Goal: Information Seeking & Learning: Compare options

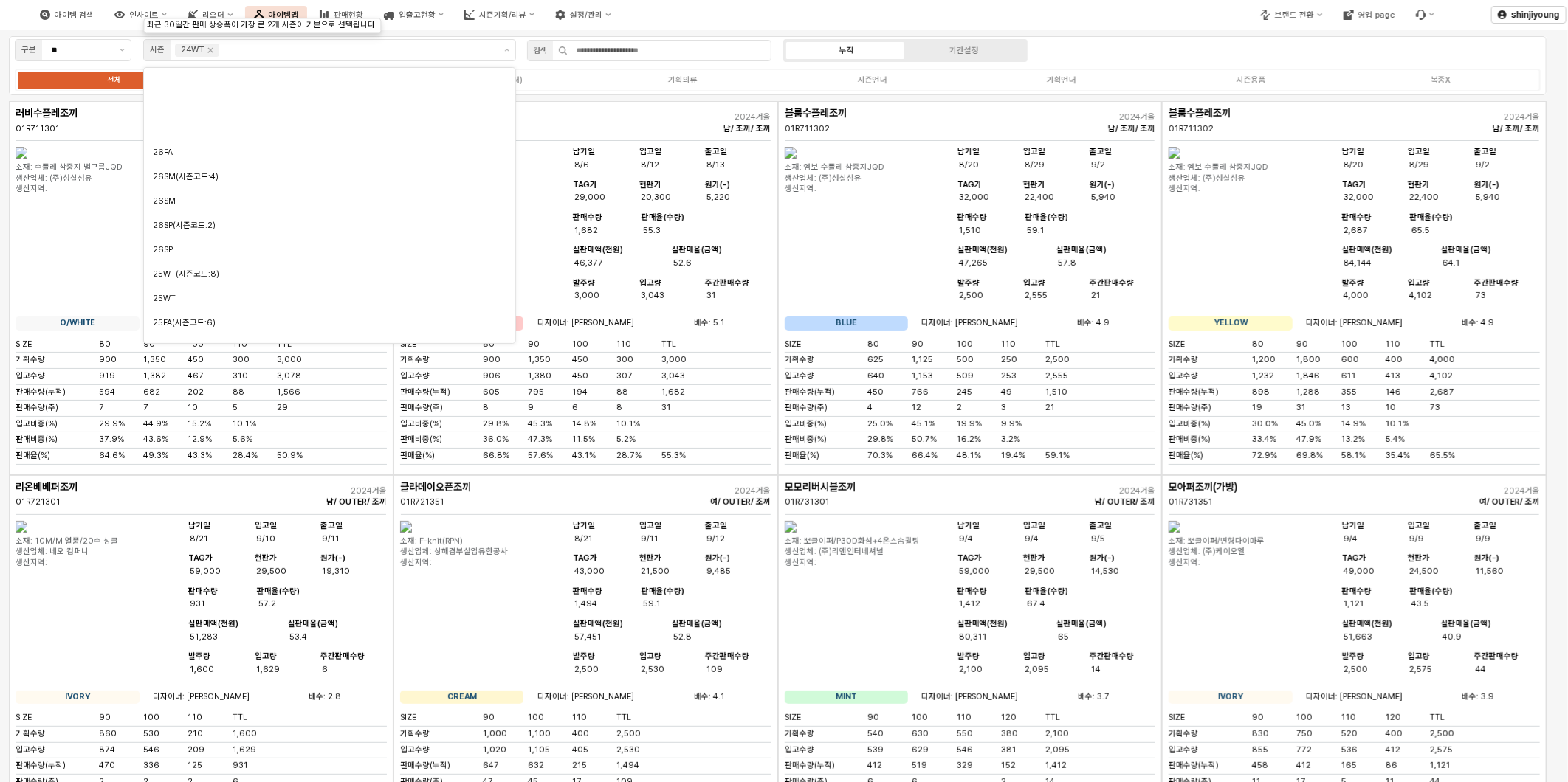
scroll to position [161, 0]
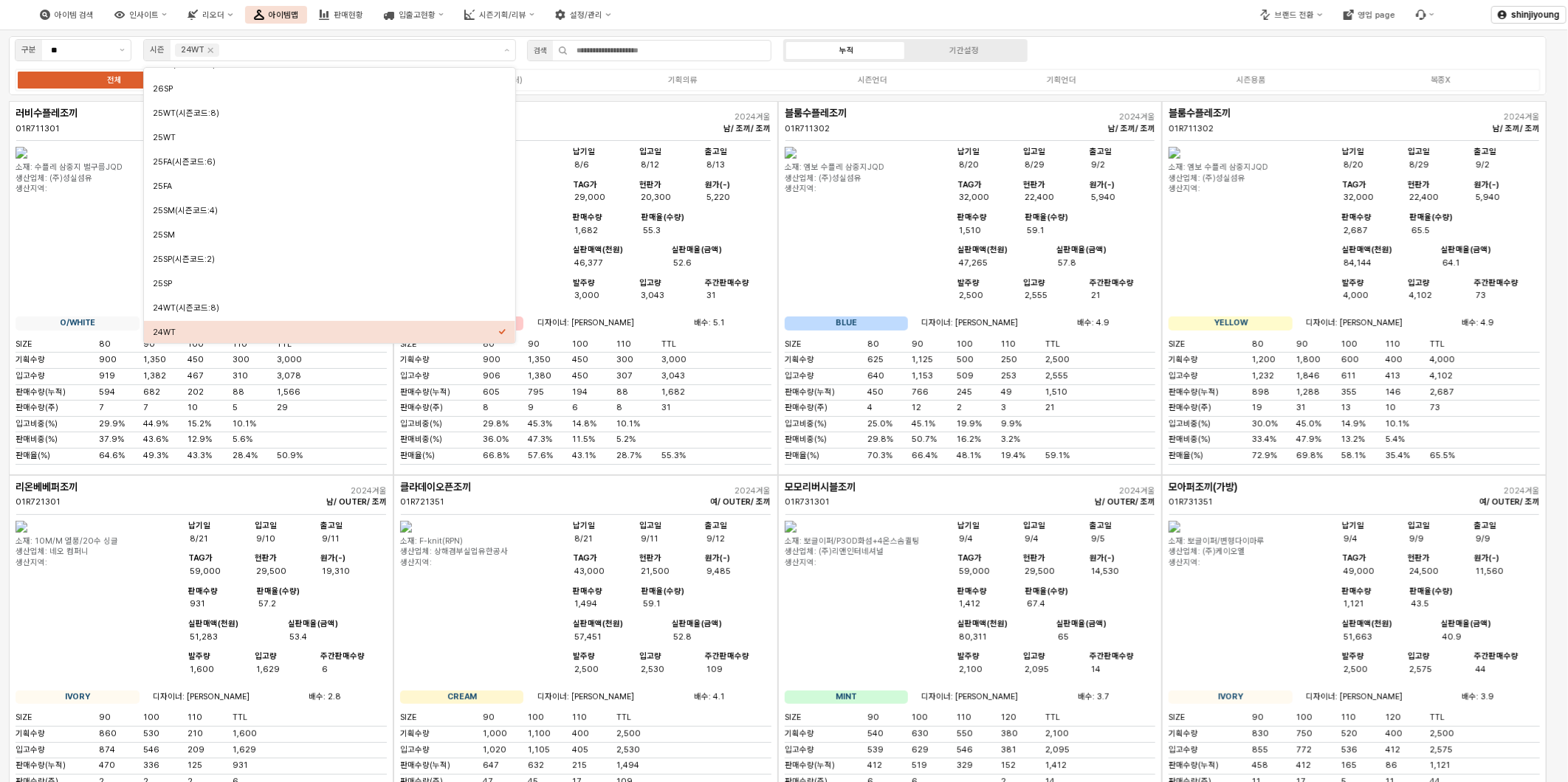
click at [815, 7] on div "아이템 검색 인사이트 리오더 아이템맵 판매현황 입출고현황 시즌기획/리뷰 설정/관리" at bounding box center [587, 14] width 1176 height 31
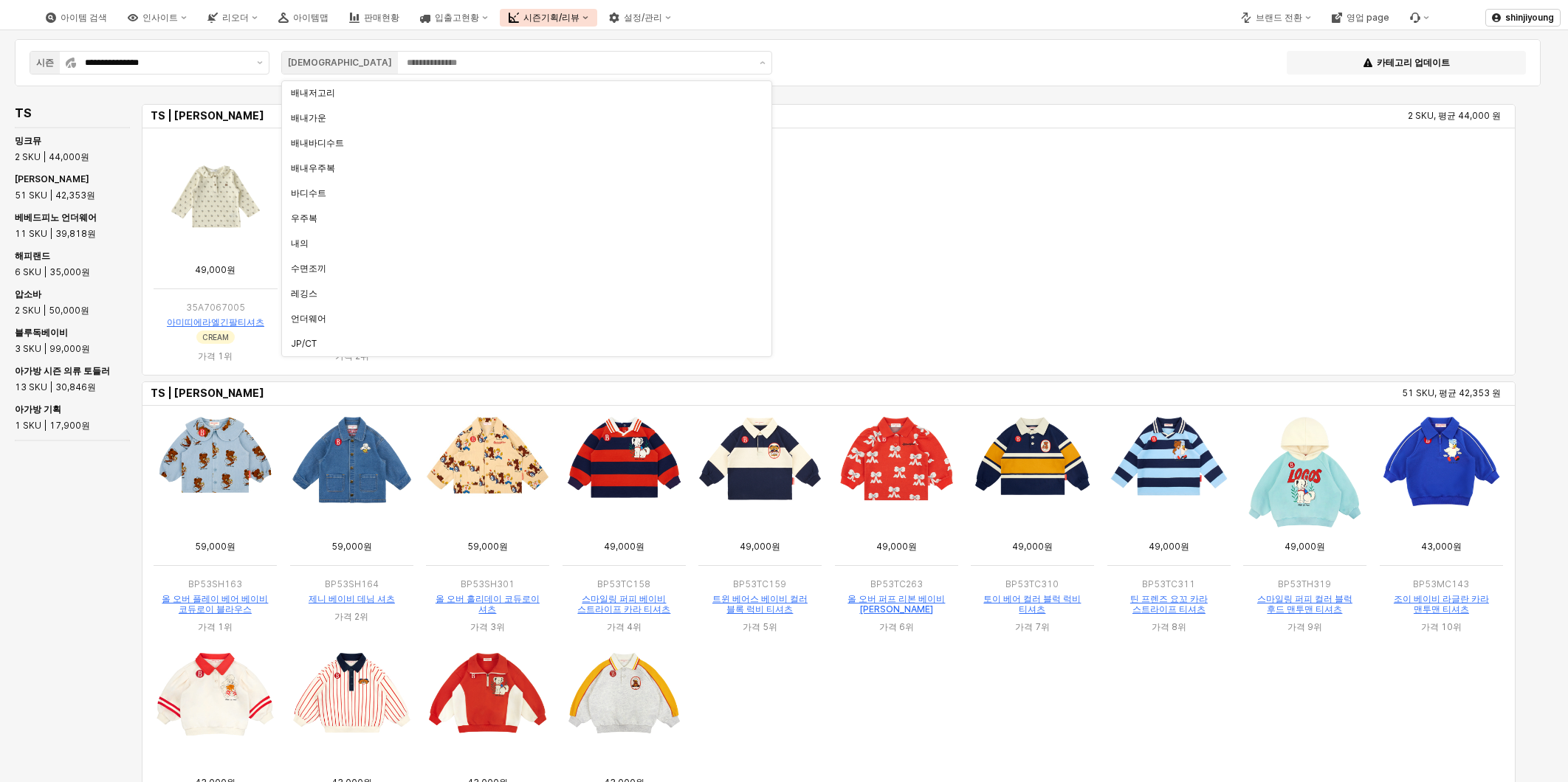
click at [407, 62] on input "App Frame" at bounding box center [578, 62] width 344 height 15
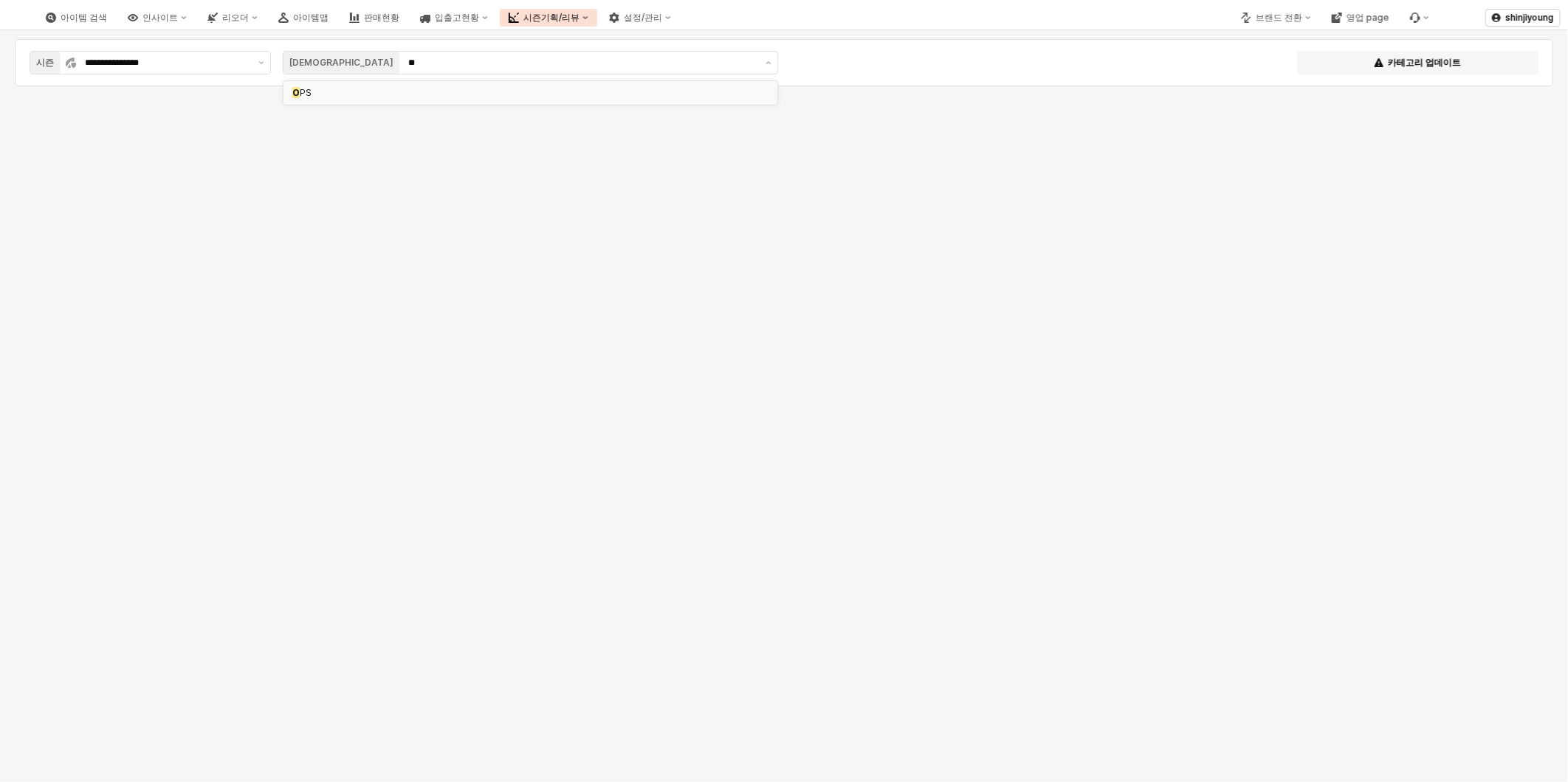
type input "***"
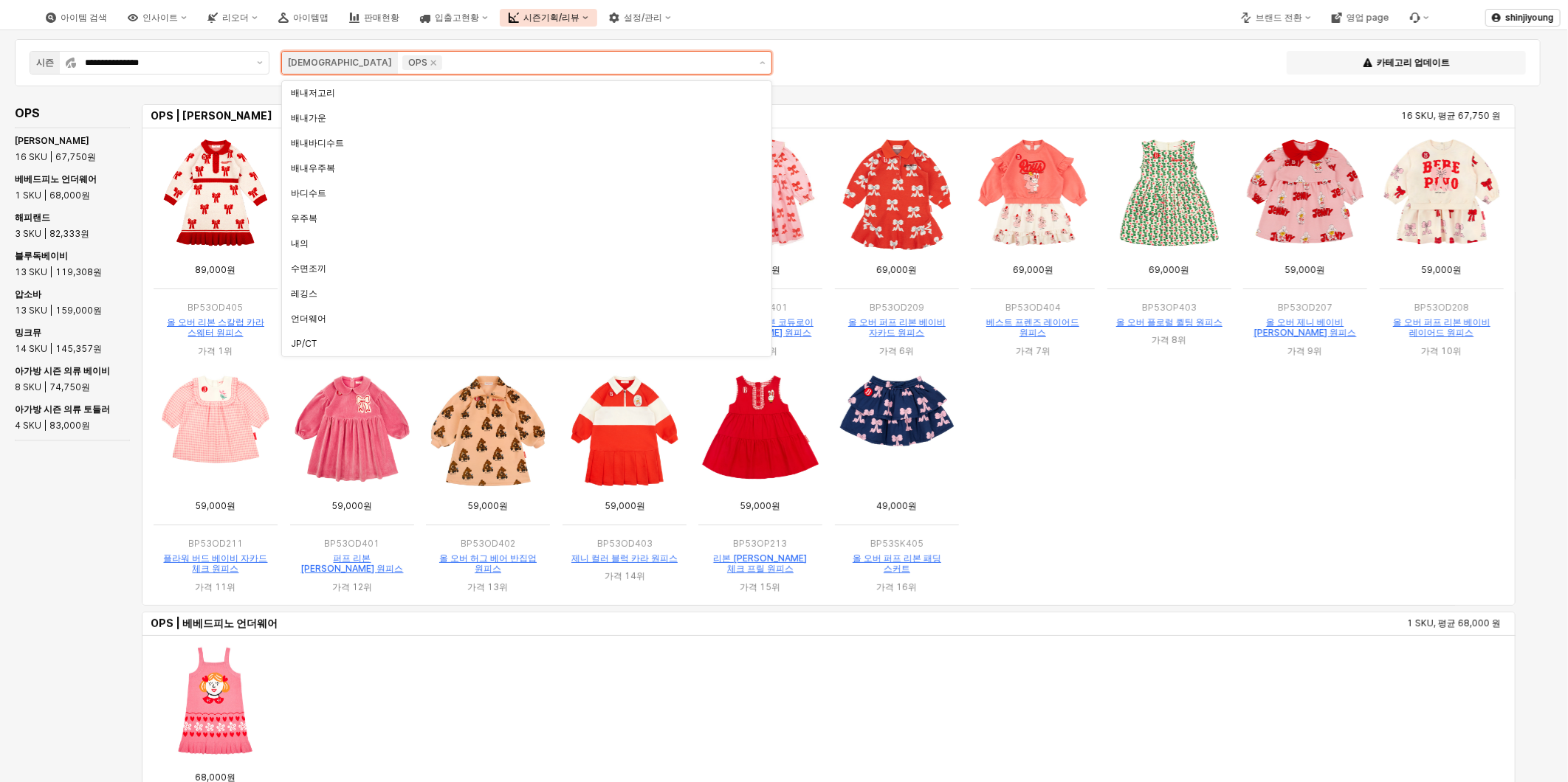
scroll to position [200, 0]
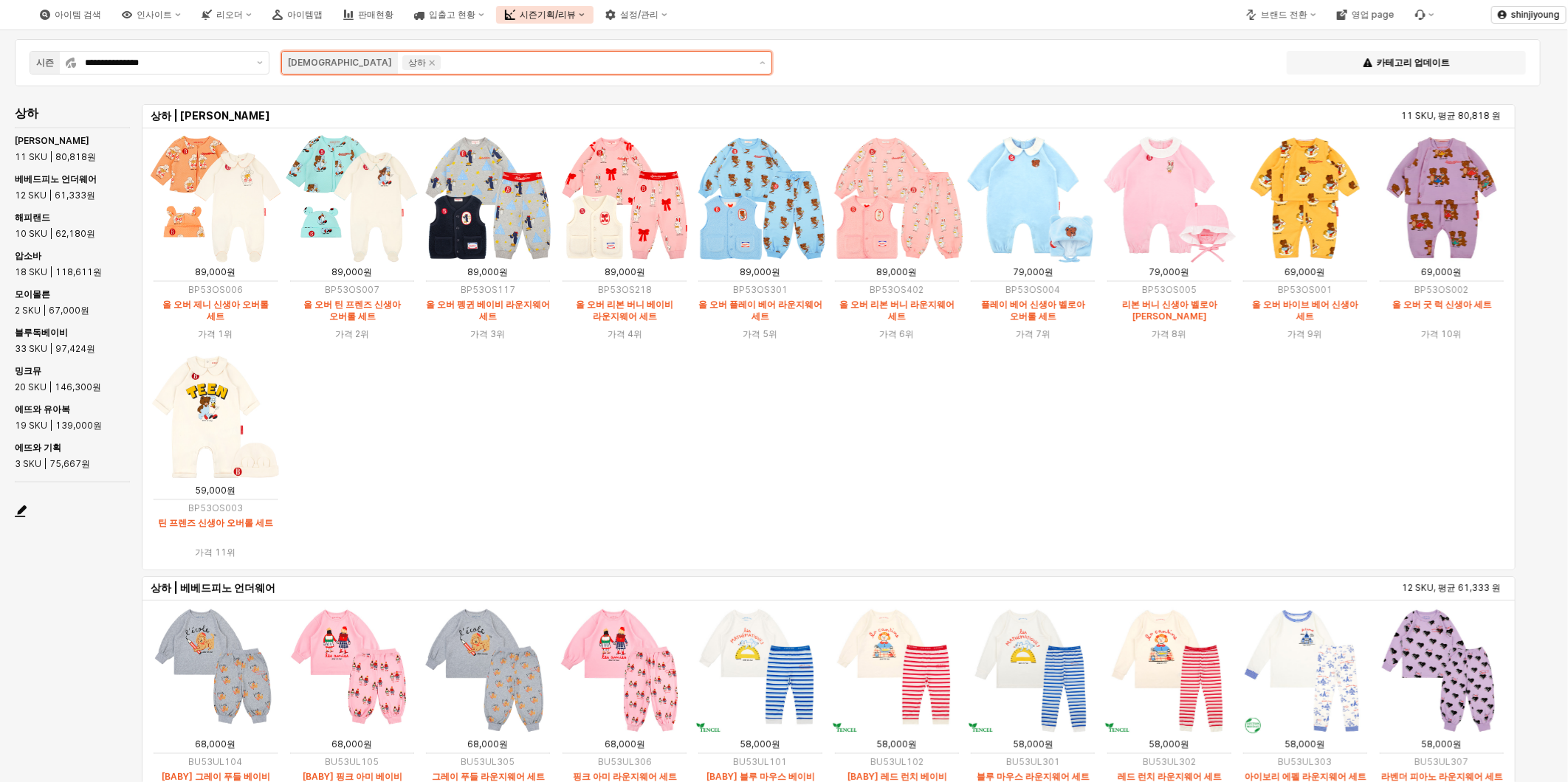
scroll to position [225, 0]
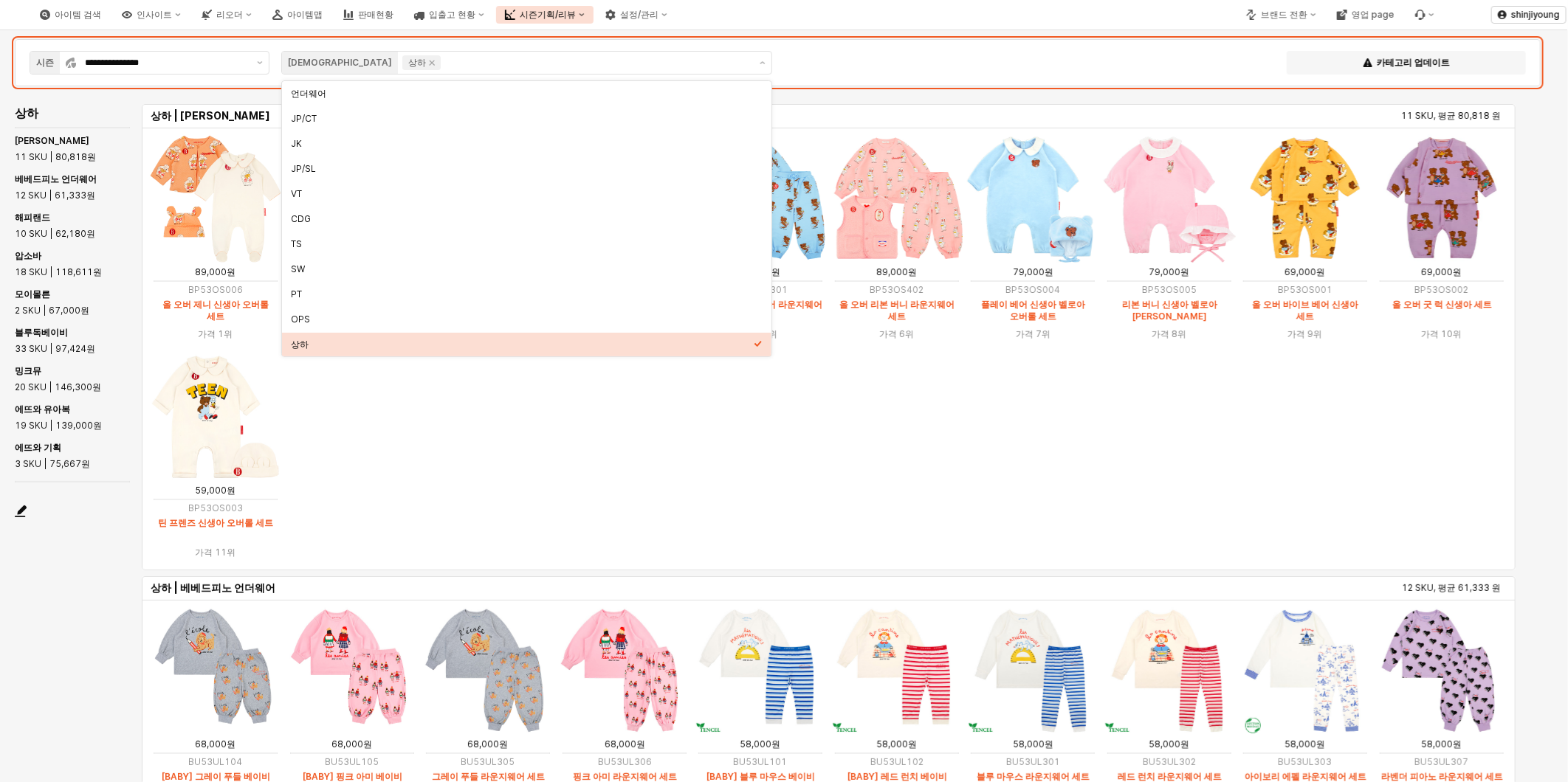
click at [835, 65] on div "**********" at bounding box center [778, 62] width 1508 height 29
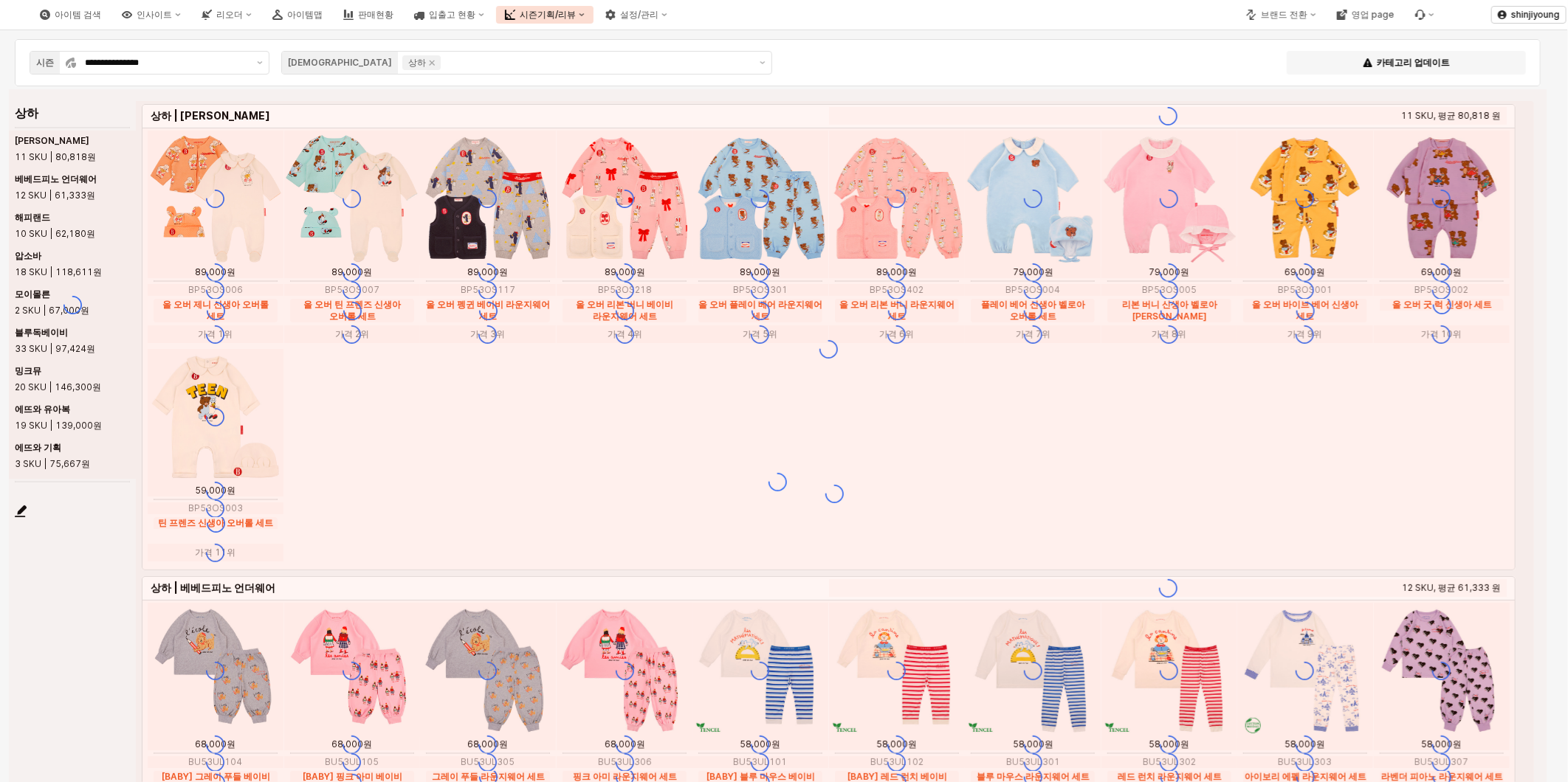
click at [937, 70] on div "**********" at bounding box center [778, 62] width 1508 height 29
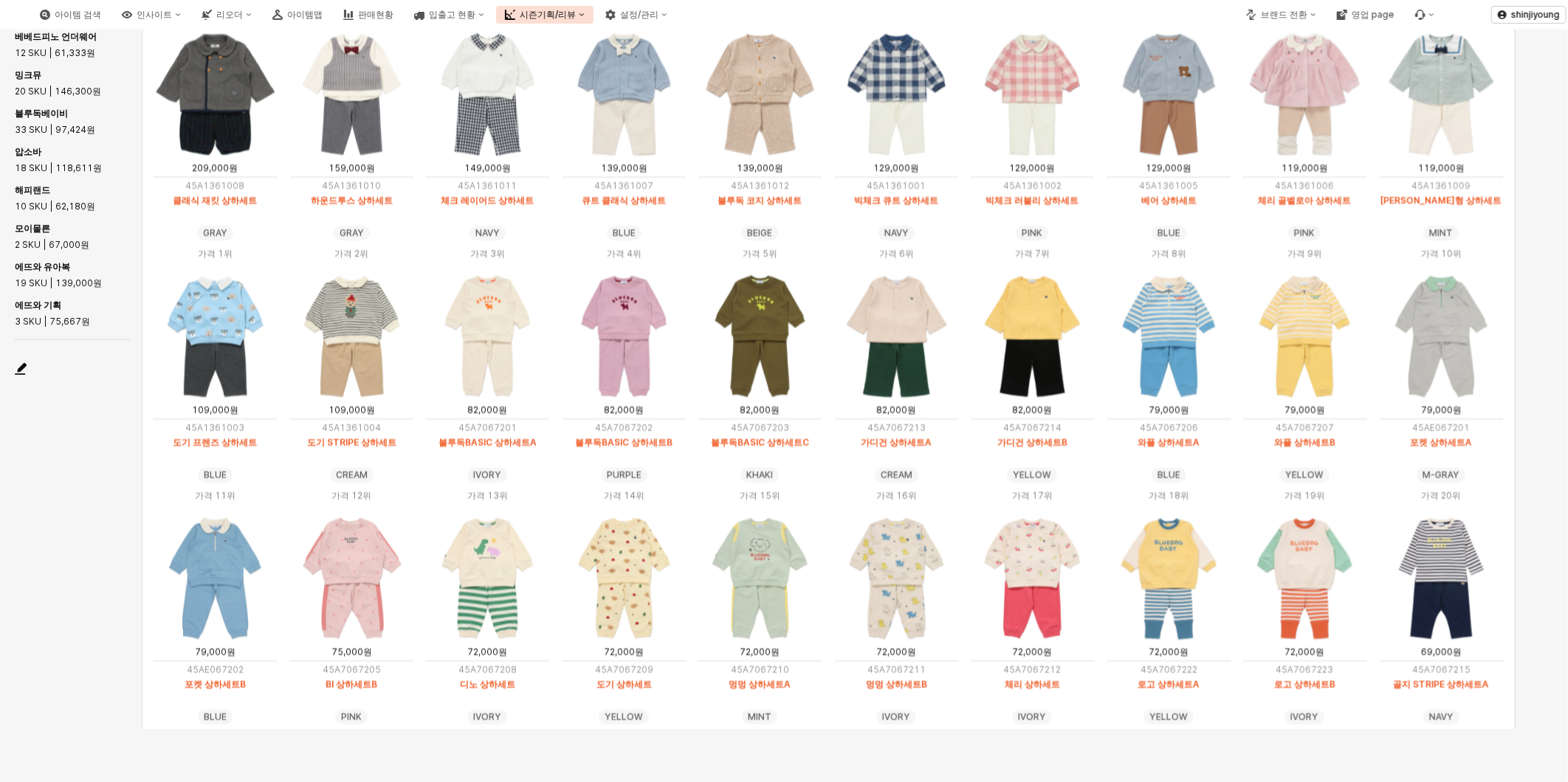
scroll to position [1439, 0]
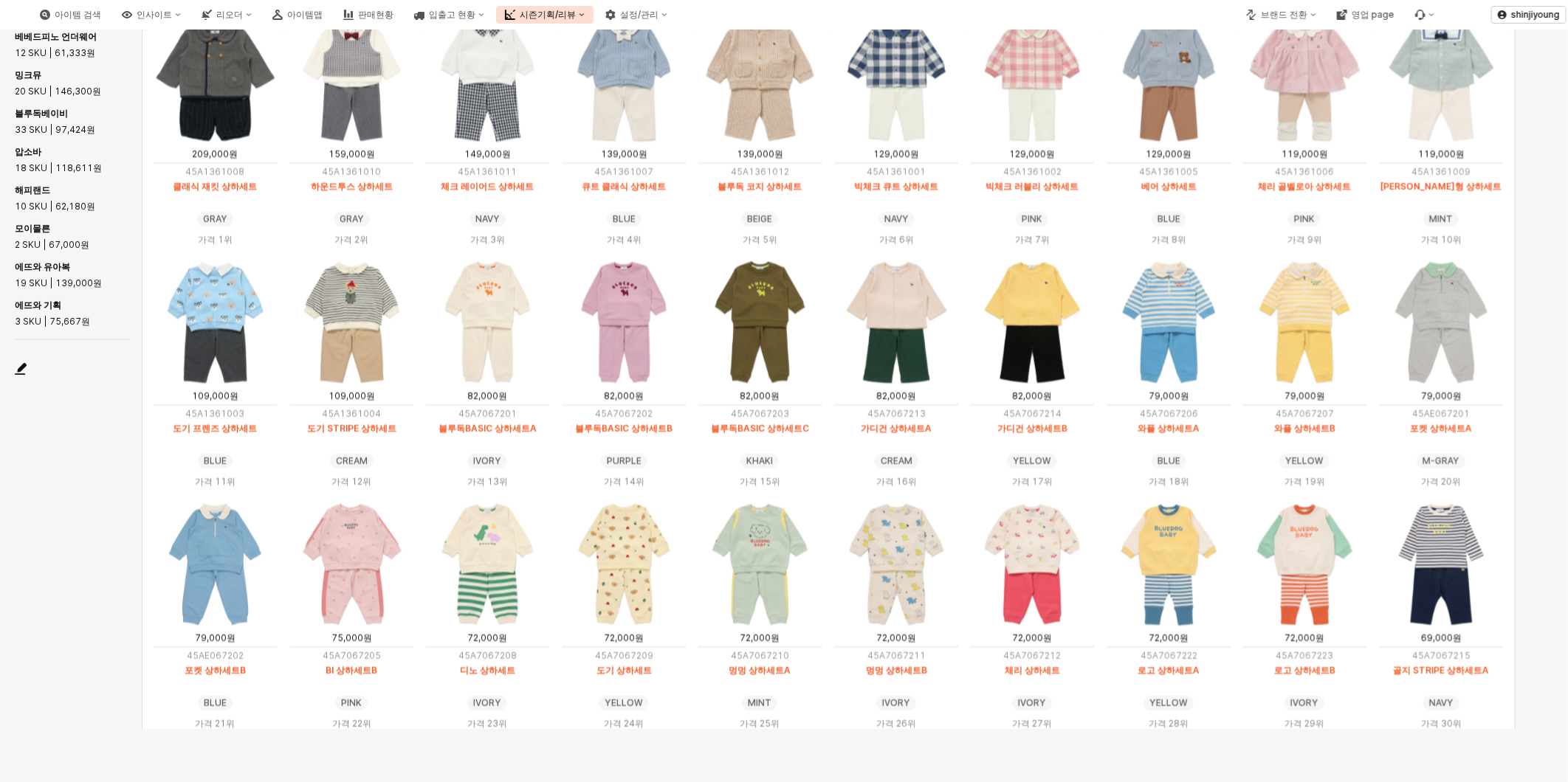
click at [352, 326] on img "App Frame" at bounding box center [352, 322] width 135 height 135
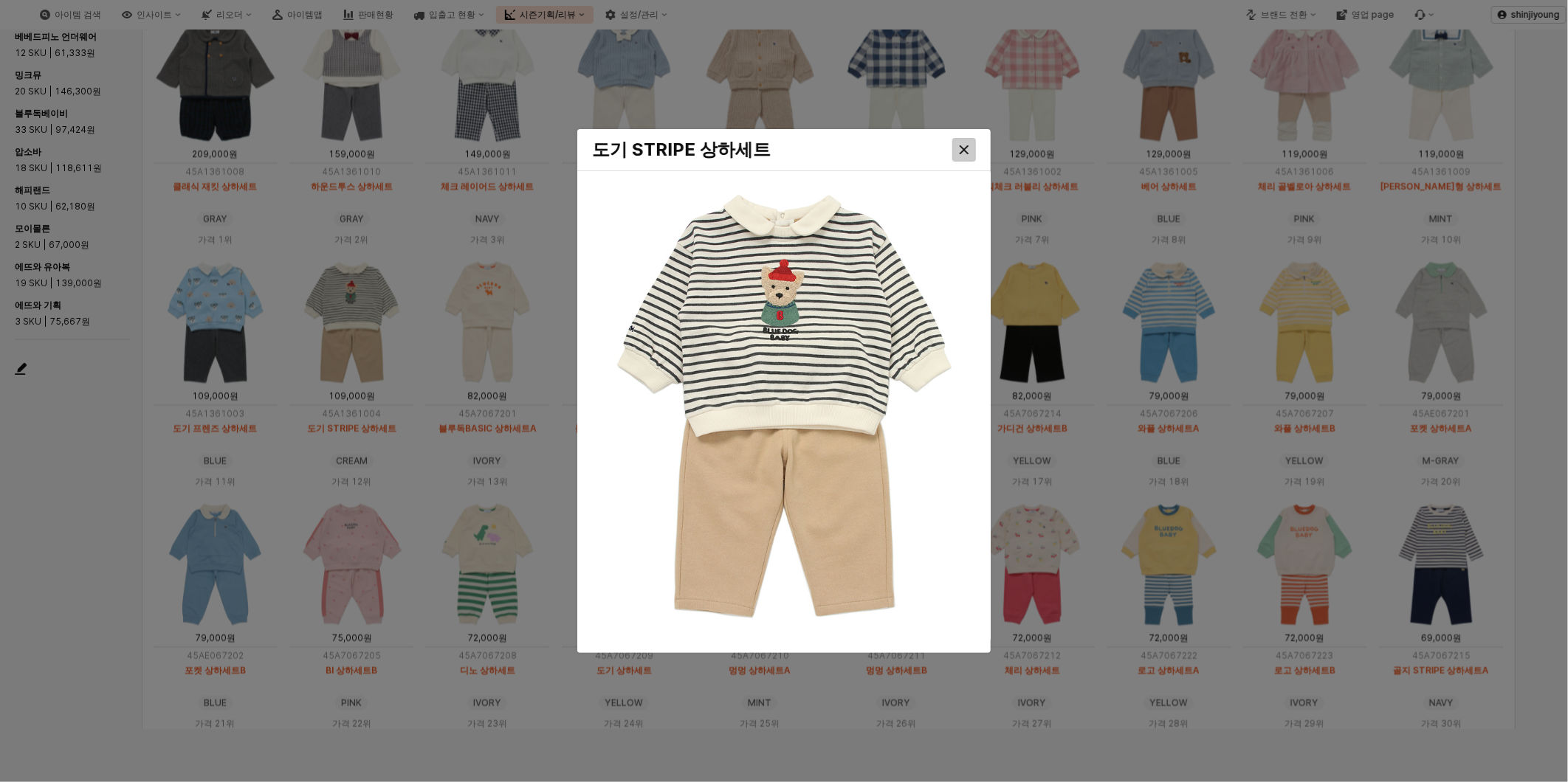
click at [962, 149] on icon "Close" at bounding box center [964, 150] width 9 height 9
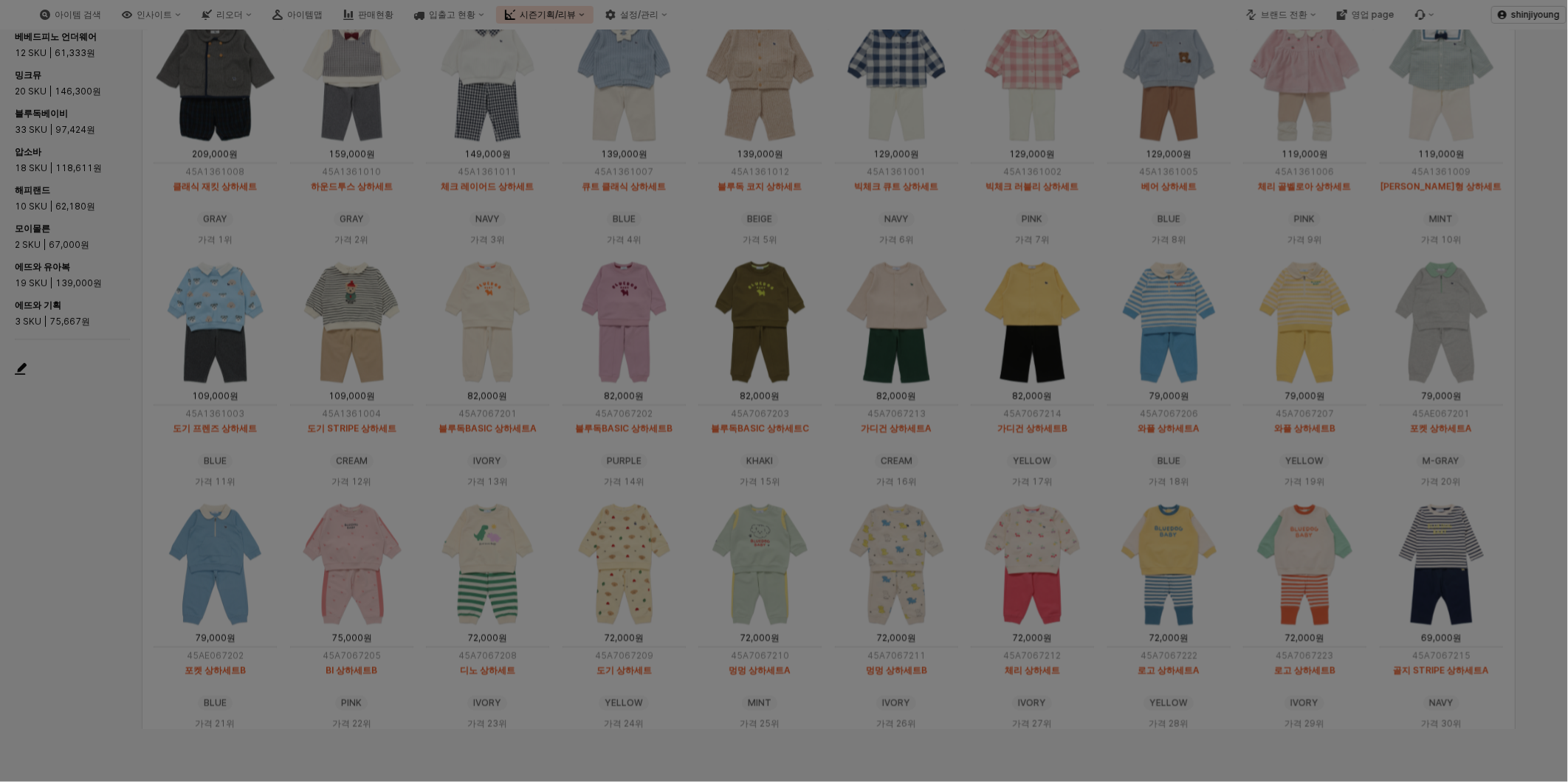
click at [964, 148] on div at bounding box center [784, 391] width 1568 height 782
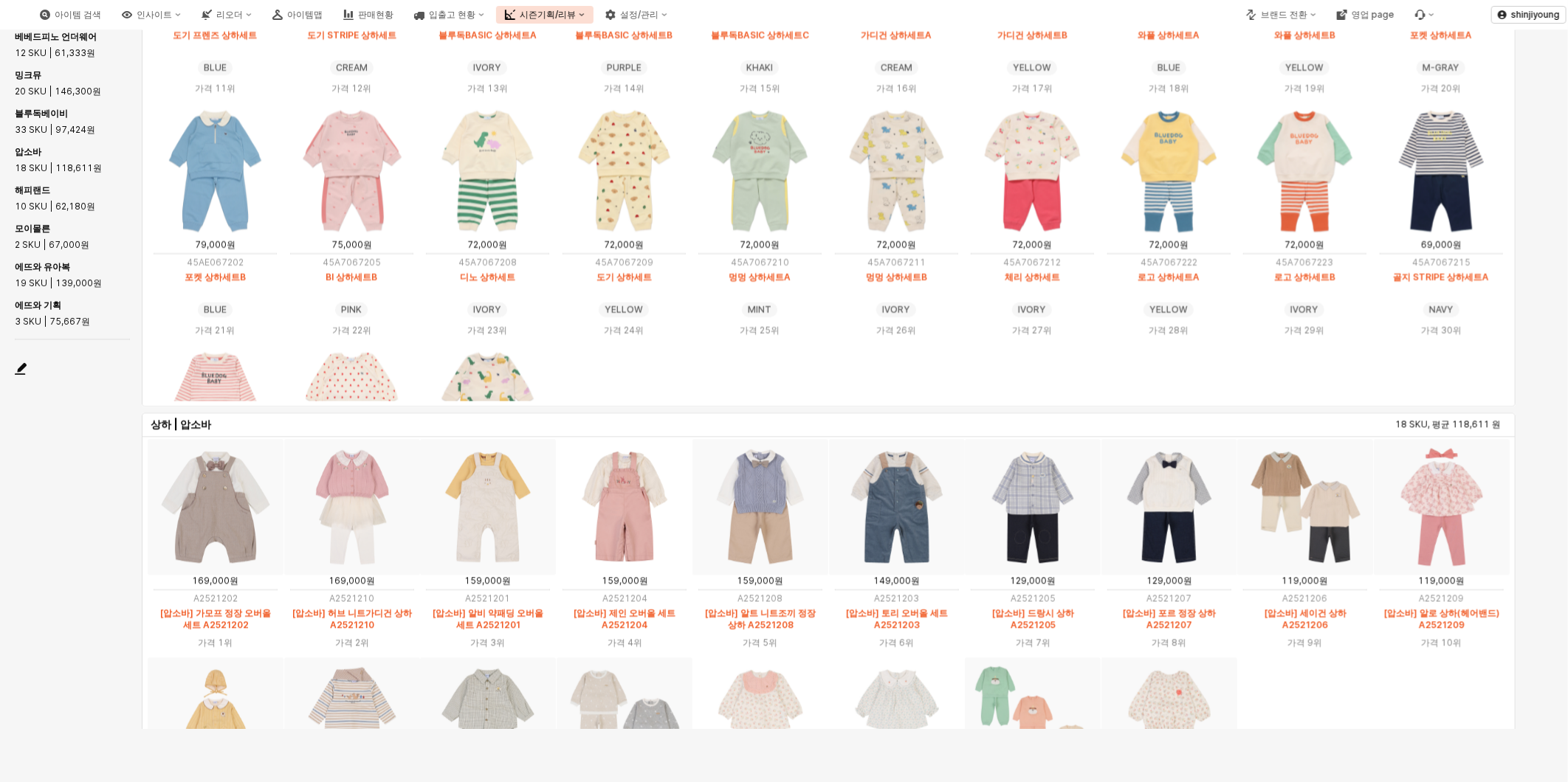
scroll to position [185, 0]
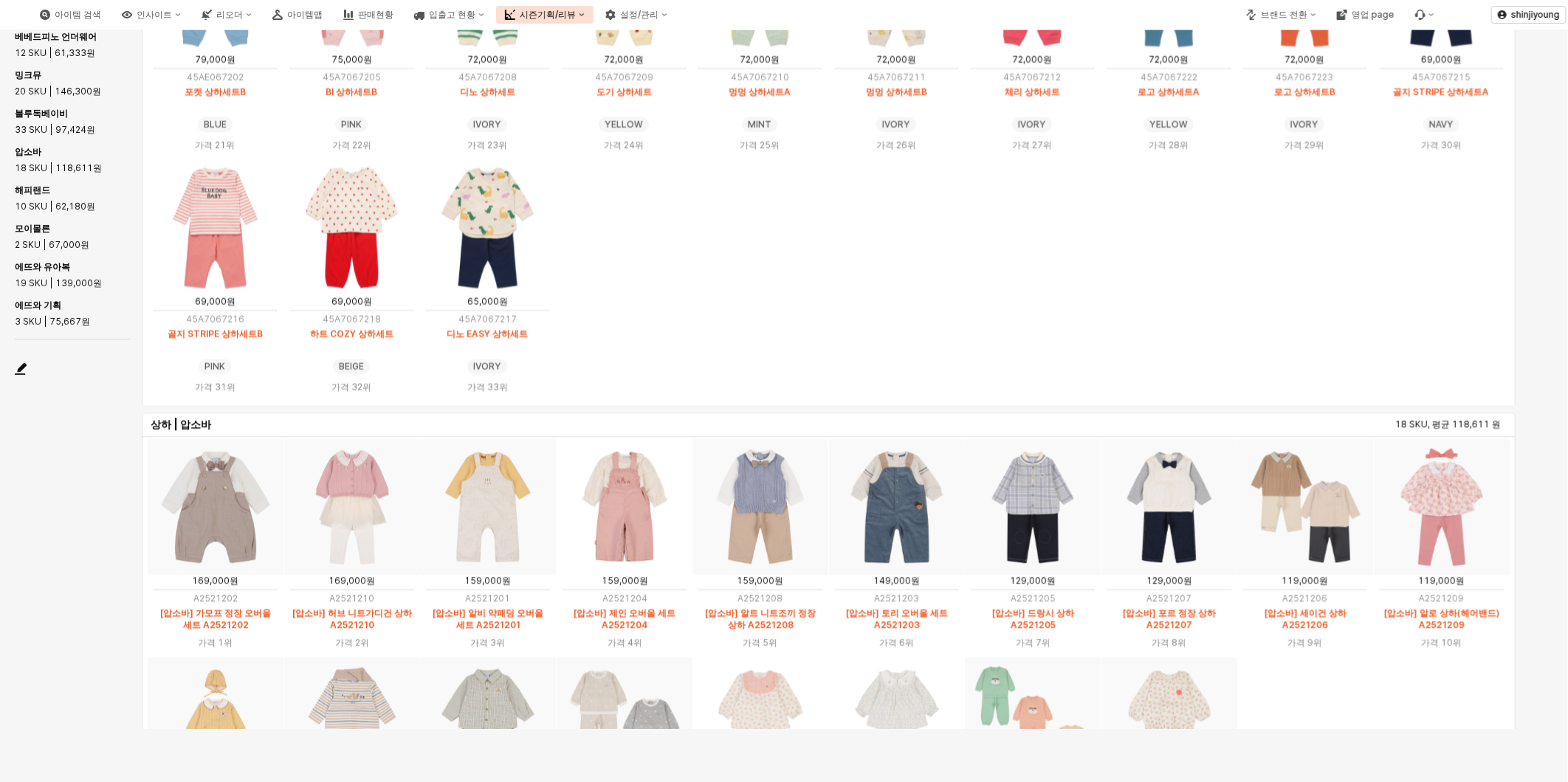
click at [1323, 439] on img "App Frame" at bounding box center [1304, 507] width 136 height 135
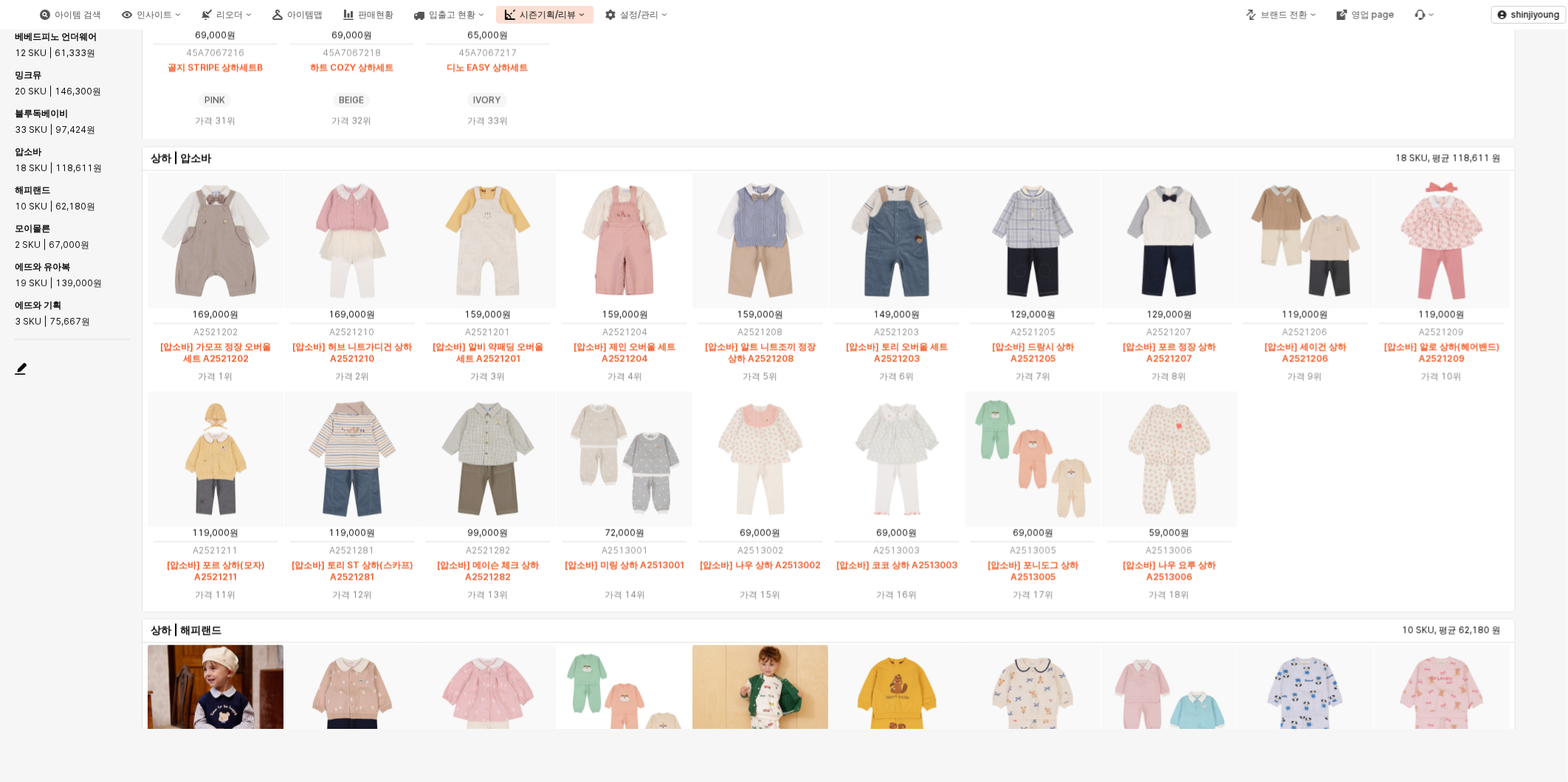
click at [1323, 260] on img "App Frame" at bounding box center [1304, 240] width 136 height 135
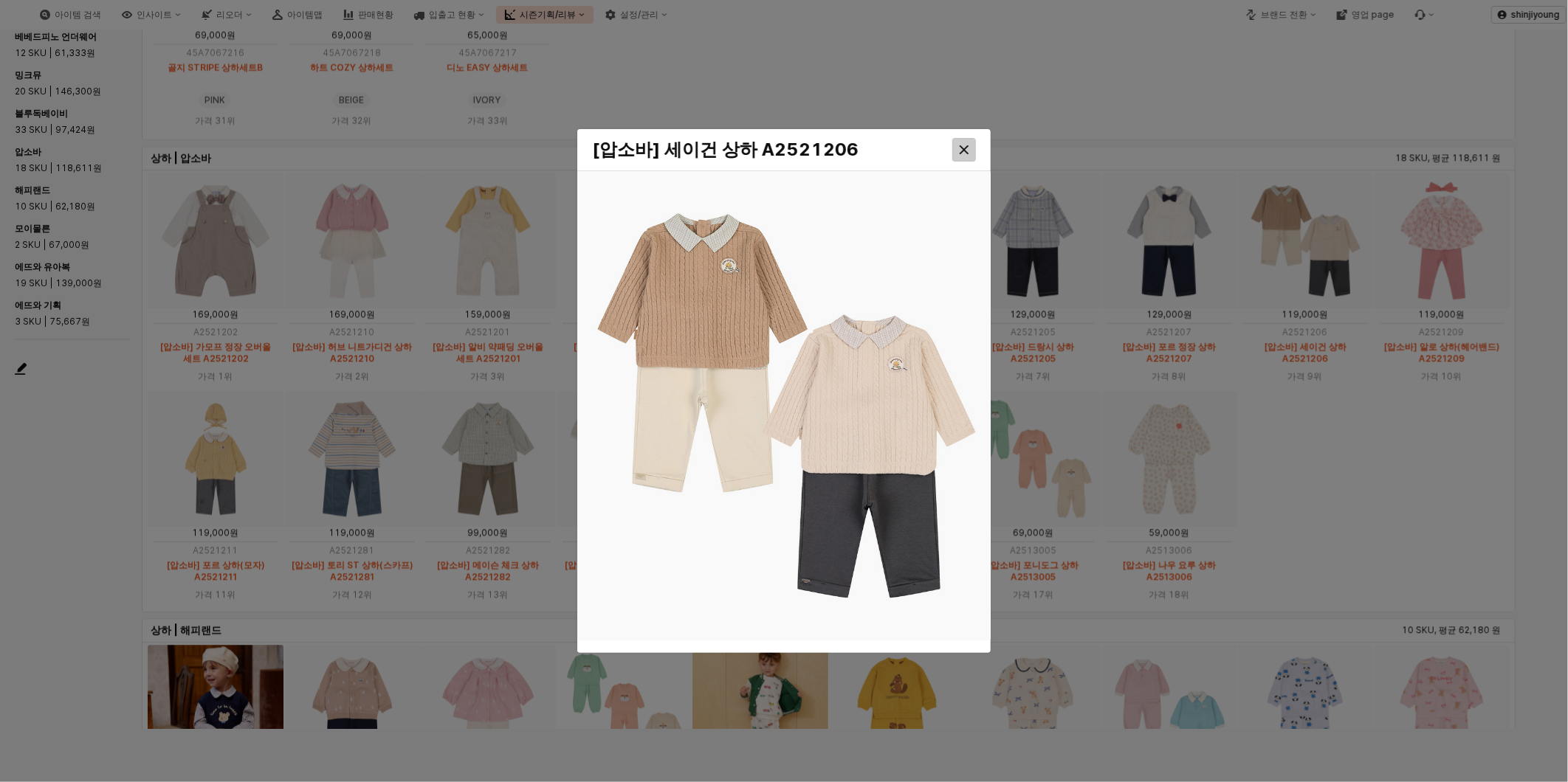
click at [960, 148] on icon "Close" at bounding box center [964, 150] width 9 height 9
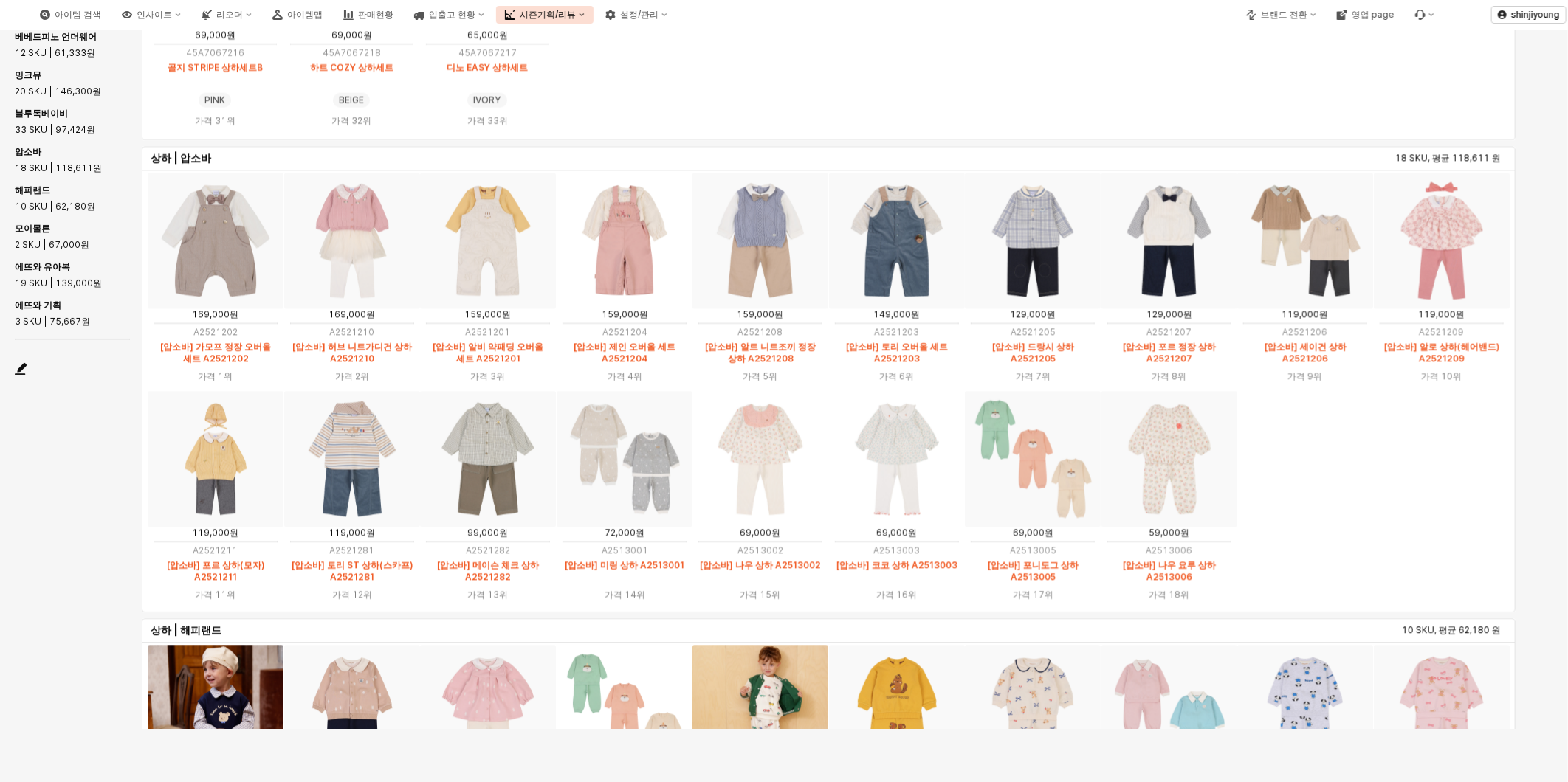
click at [489, 434] on img "App Frame" at bounding box center [487, 459] width 136 height 135
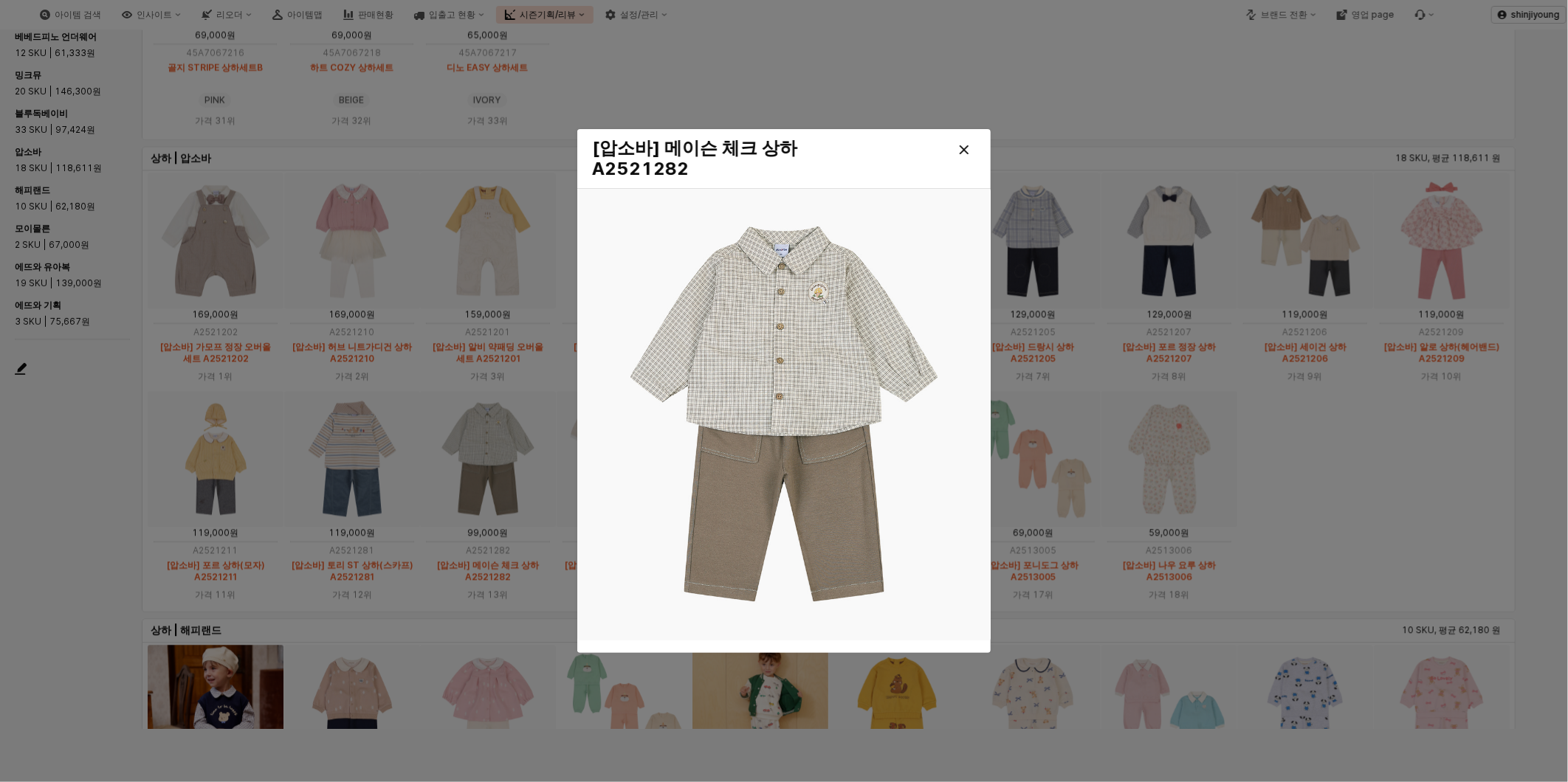
click at [50, 511] on div at bounding box center [784, 391] width 1568 height 782
click at [968, 150] on div at bounding box center [784, 391] width 1568 height 782
click at [963, 150] on div at bounding box center [784, 391] width 1568 height 782
click at [1423, 518] on div at bounding box center [784, 391] width 1568 height 782
click at [964, 148] on div at bounding box center [784, 391] width 1568 height 782
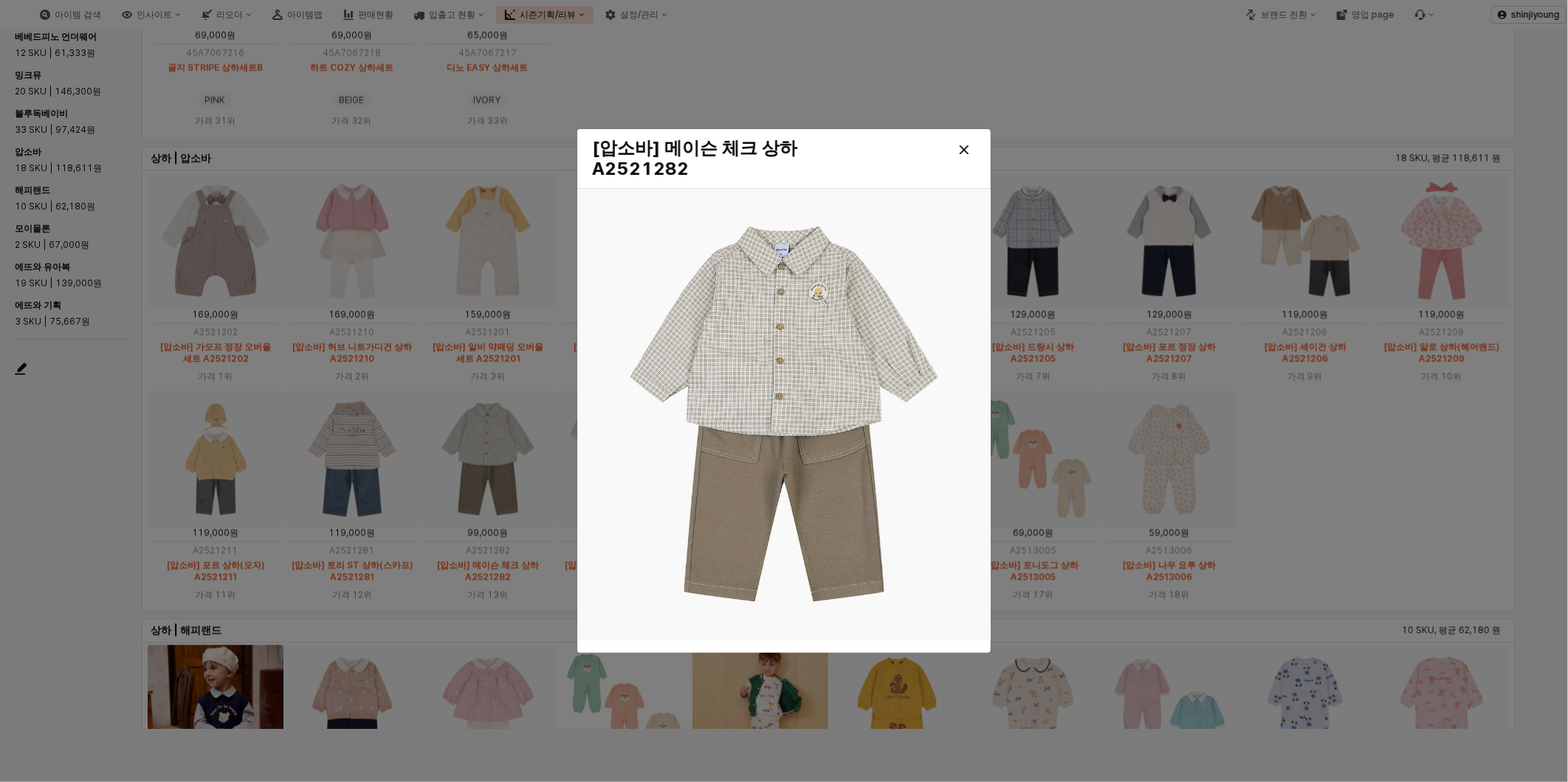
click at [961, 148] on div at bounding box center [784, 391] width 1568 height 782
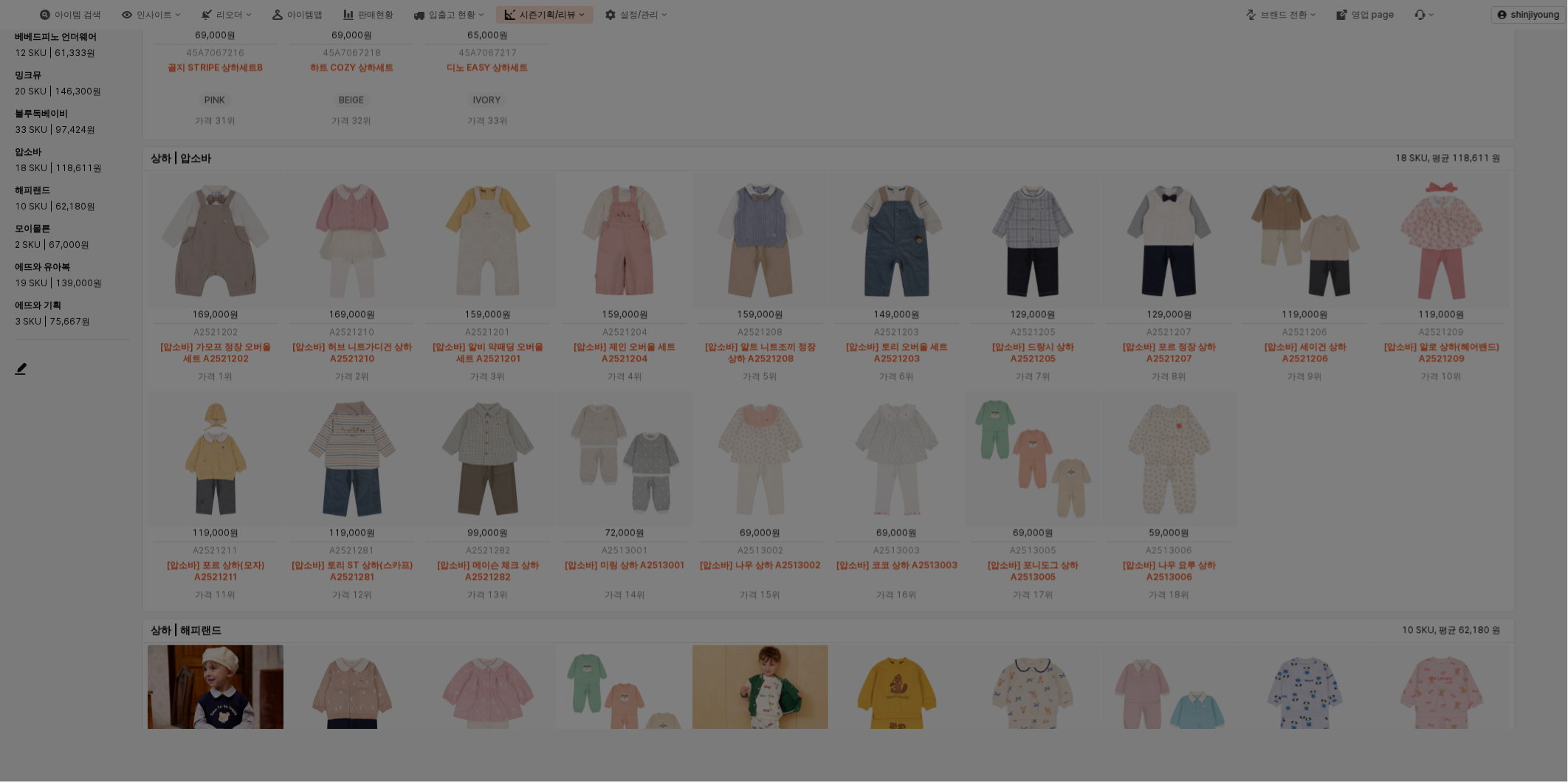
click at [962, 148] on div at bounding box center [784, 391] width 1568 height 782
click at [59, 440] on div at bounding box center [784, 391] width 1568 height 782
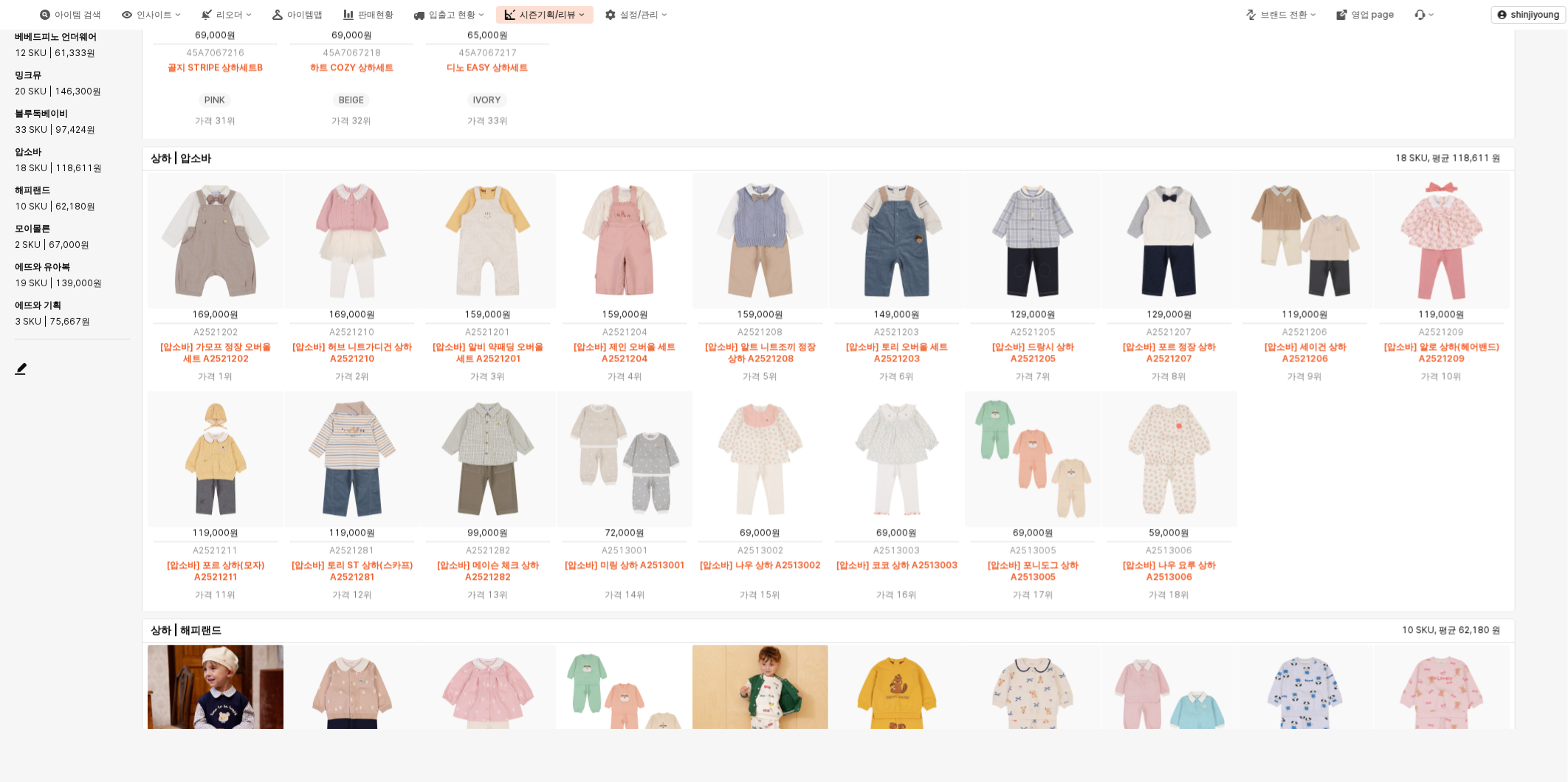
click at [757, 227] on img "App Frame" at bounding box center [759, 240] width 136 height 135
click at [0, 458] on html "**********" at bounding box center [784, 391] width 1568 height 782
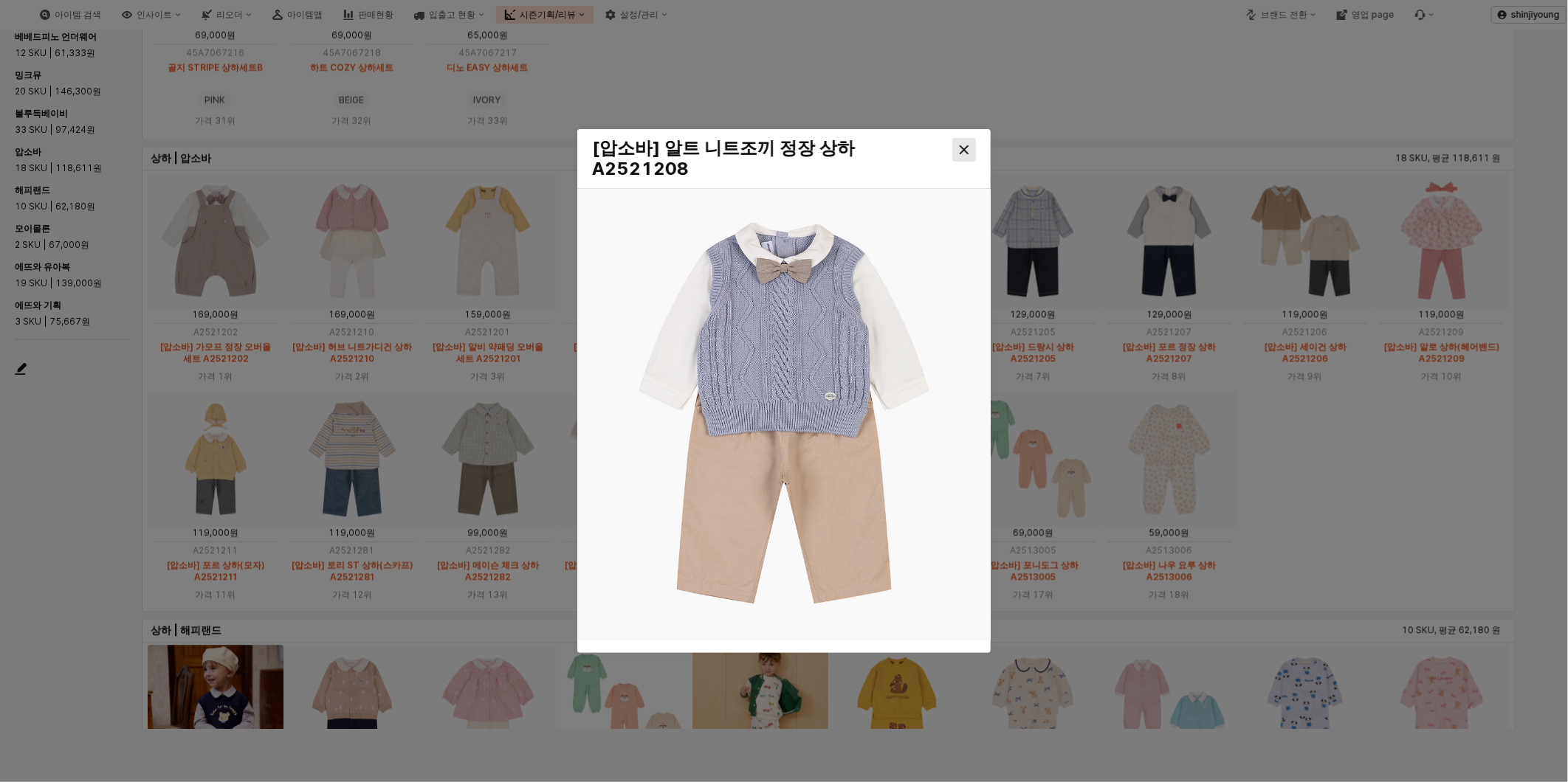
click at [963, 149] on icon "Close" at bounding box center [964, 150] width 9 height 9
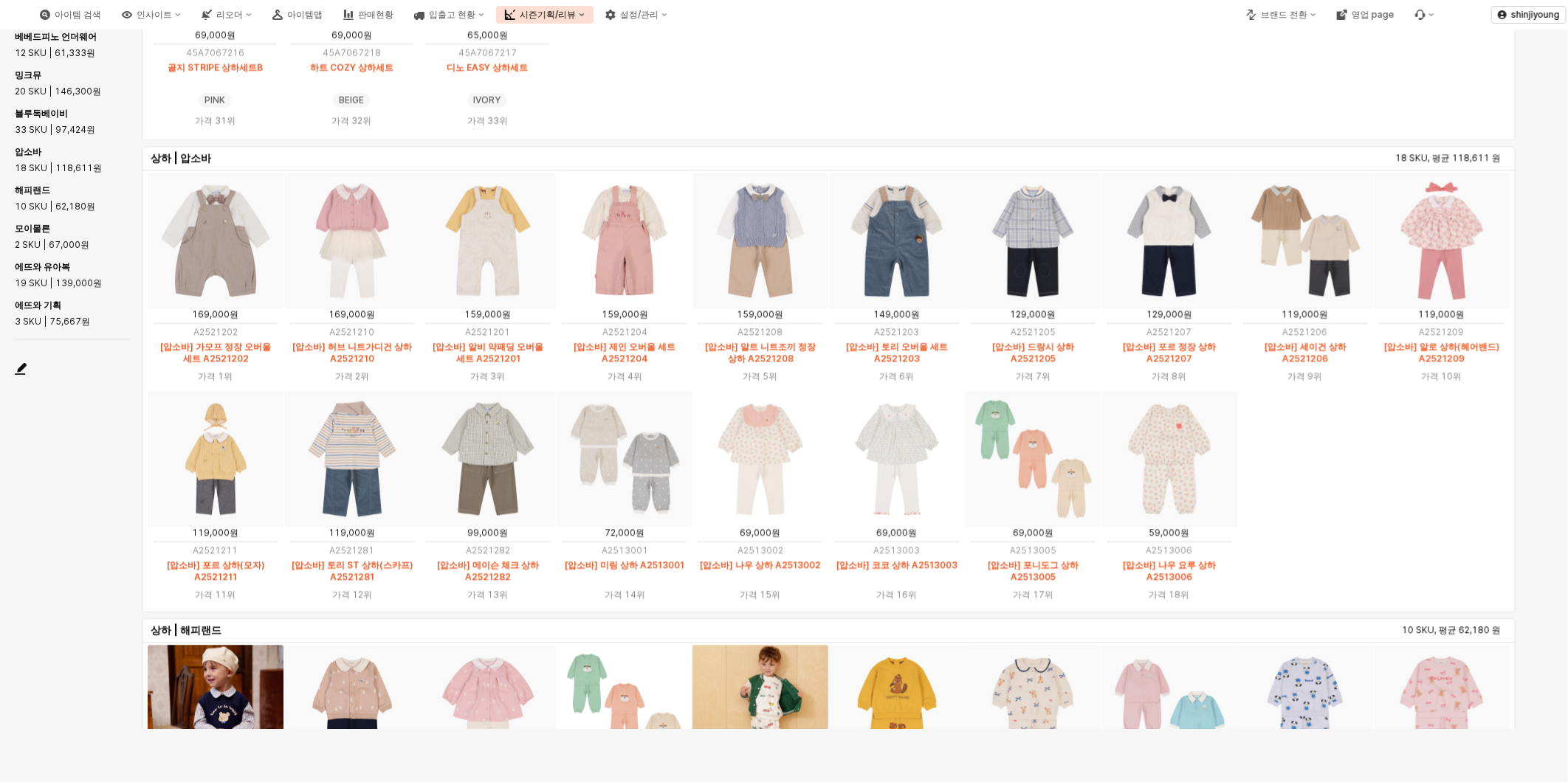
click at [372, 453] on img "App Frame" at bounding box center [352, 459] width 136 height 135
click at [347, 448] on img "App Frame" at bounding box center [352, 459] width 136 height 135
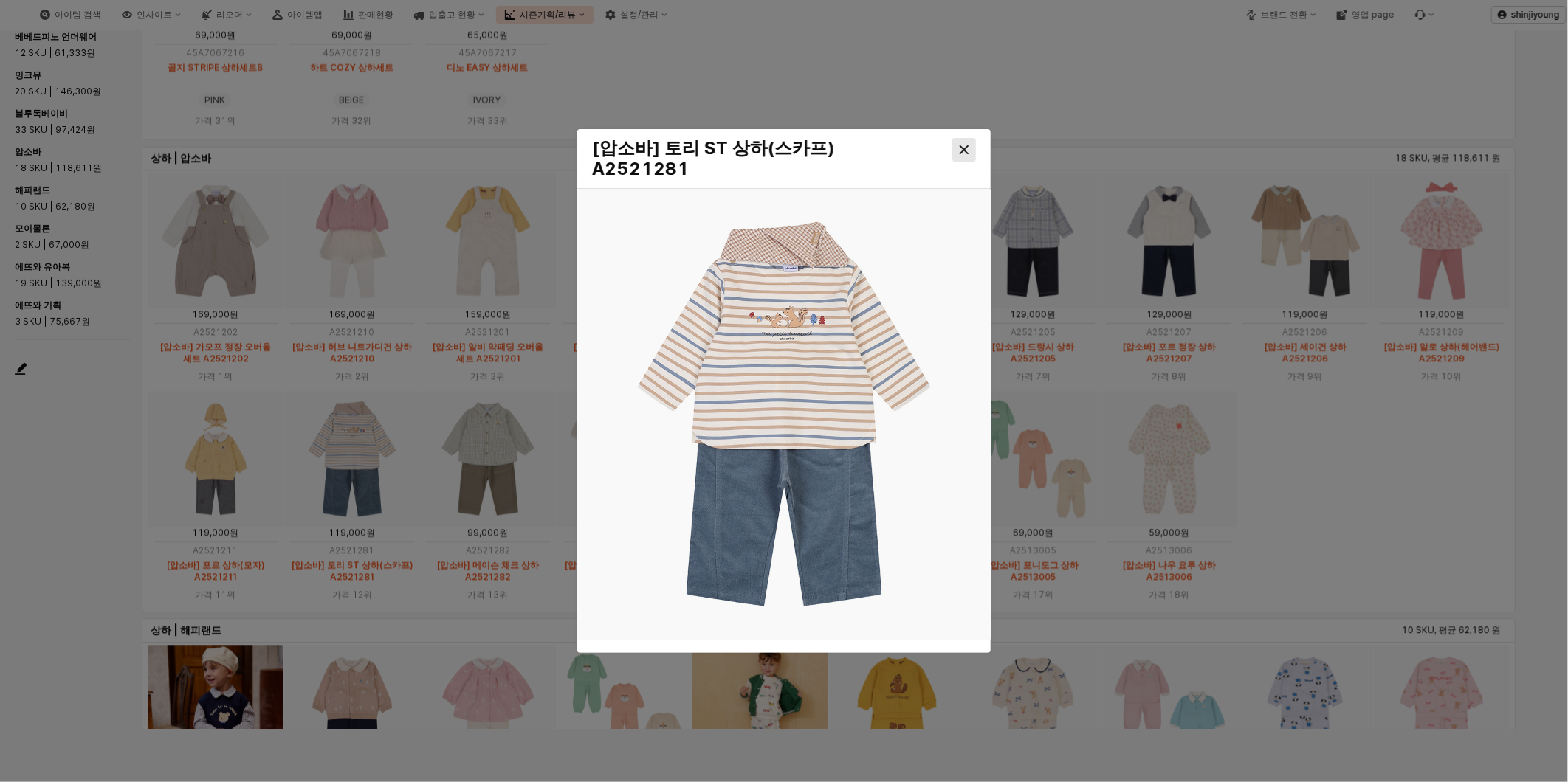
click at [964, 146] on icon "Close" at bounding box center [964, 150] width 9 height 9
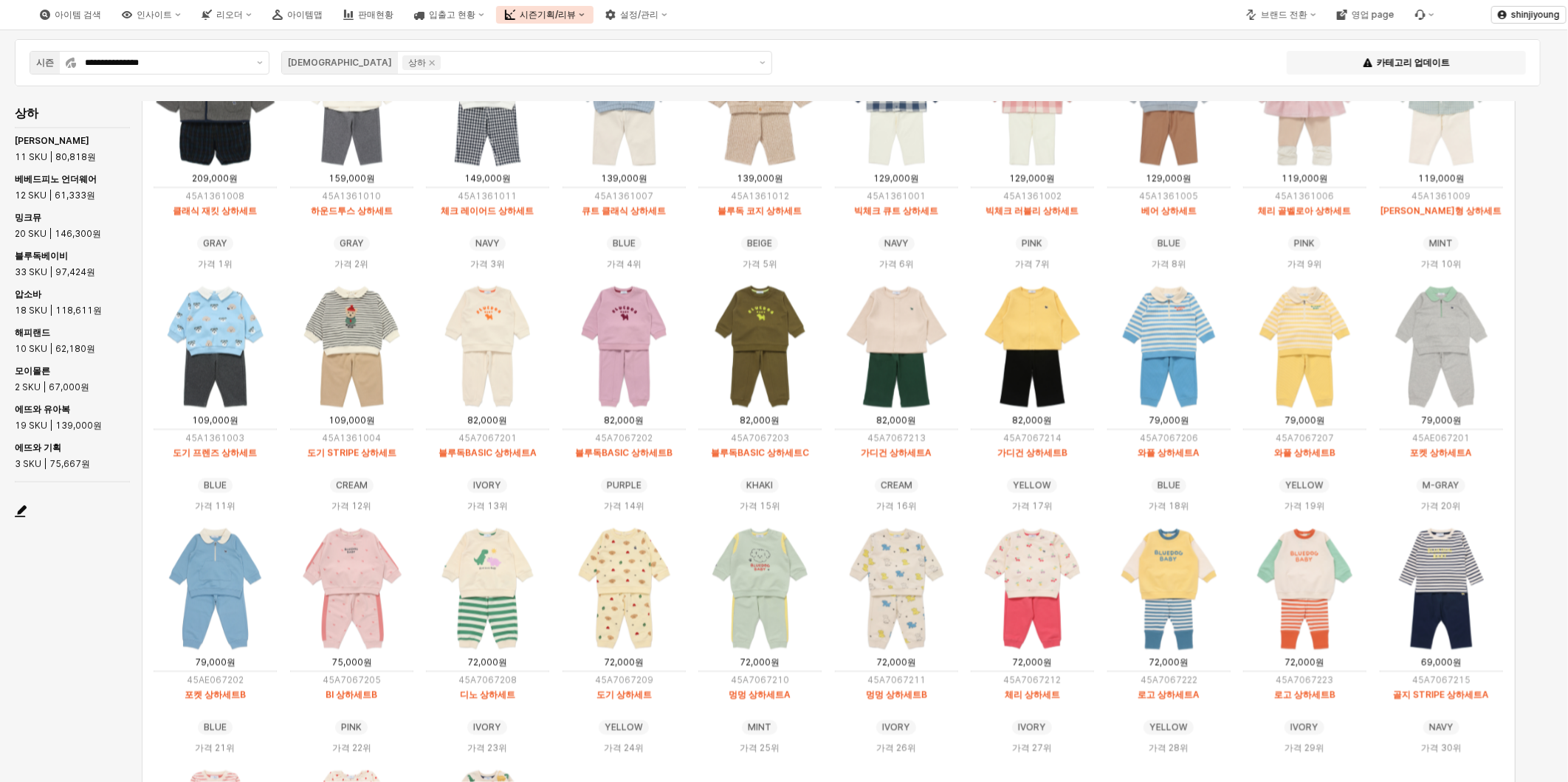
scroll to position [185, 0]
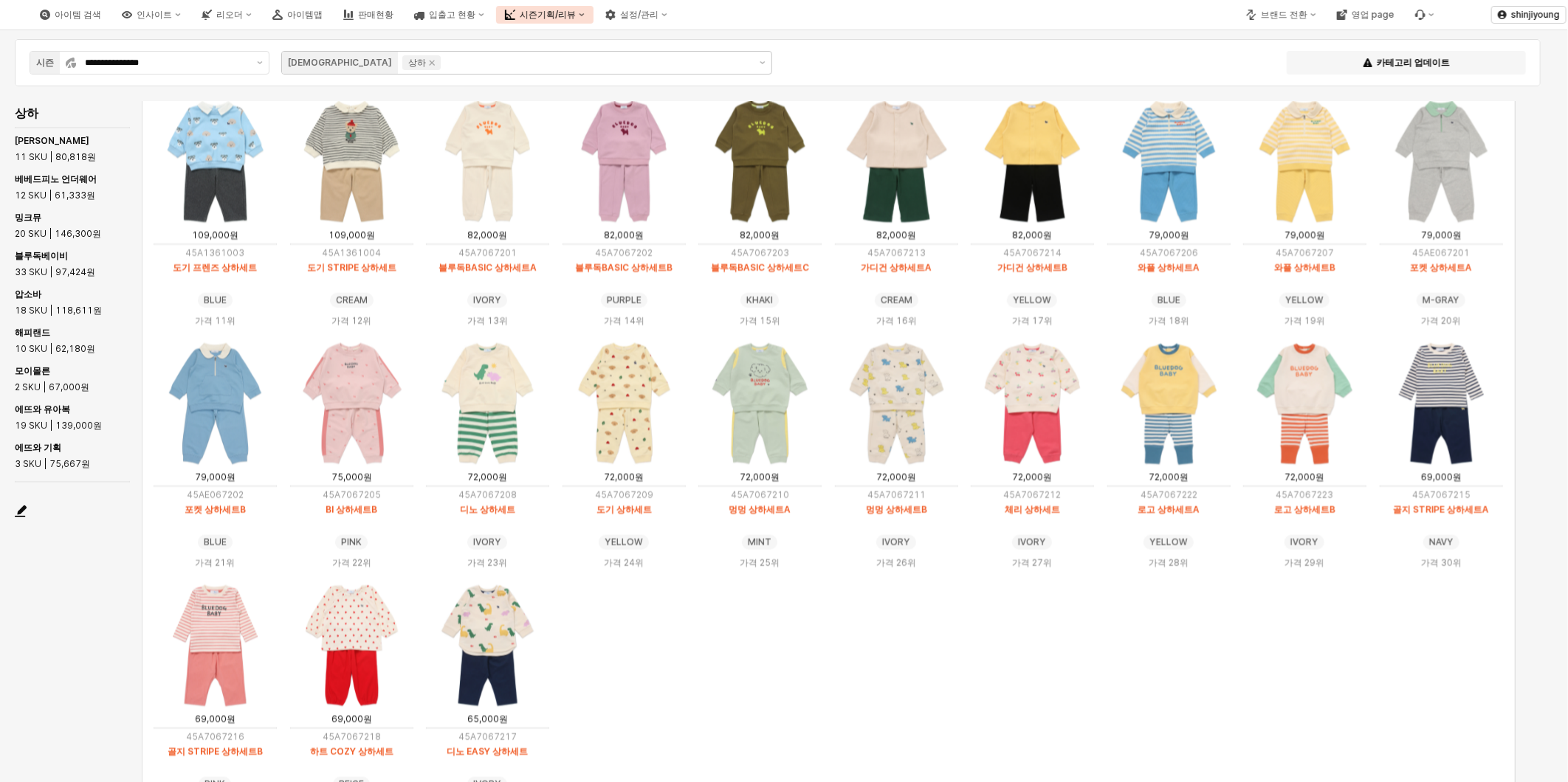
click at [426, 63] on icon "Remove 상하" at bounding box center [431, 62] width 12 height 12
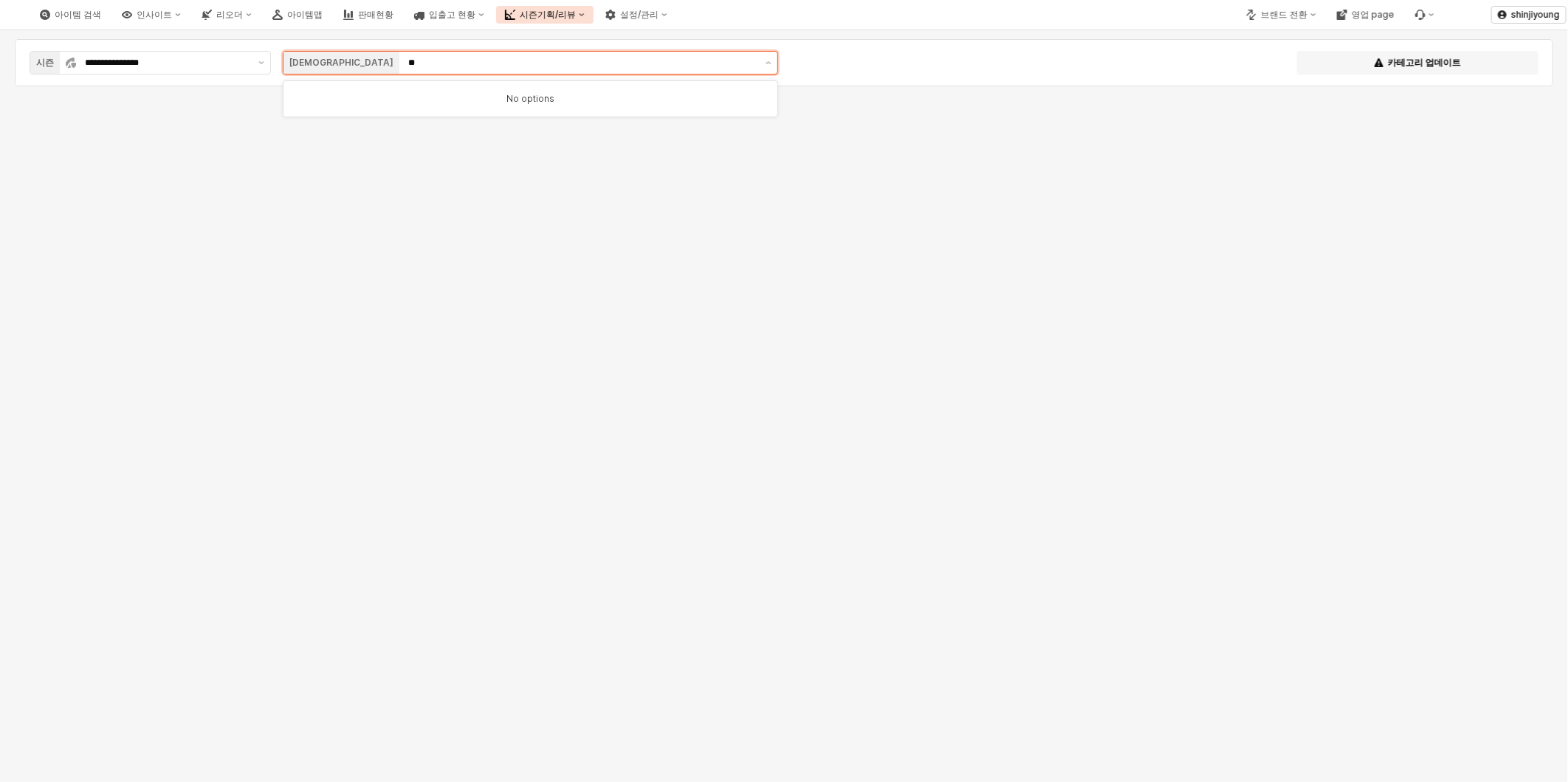
type input "*"
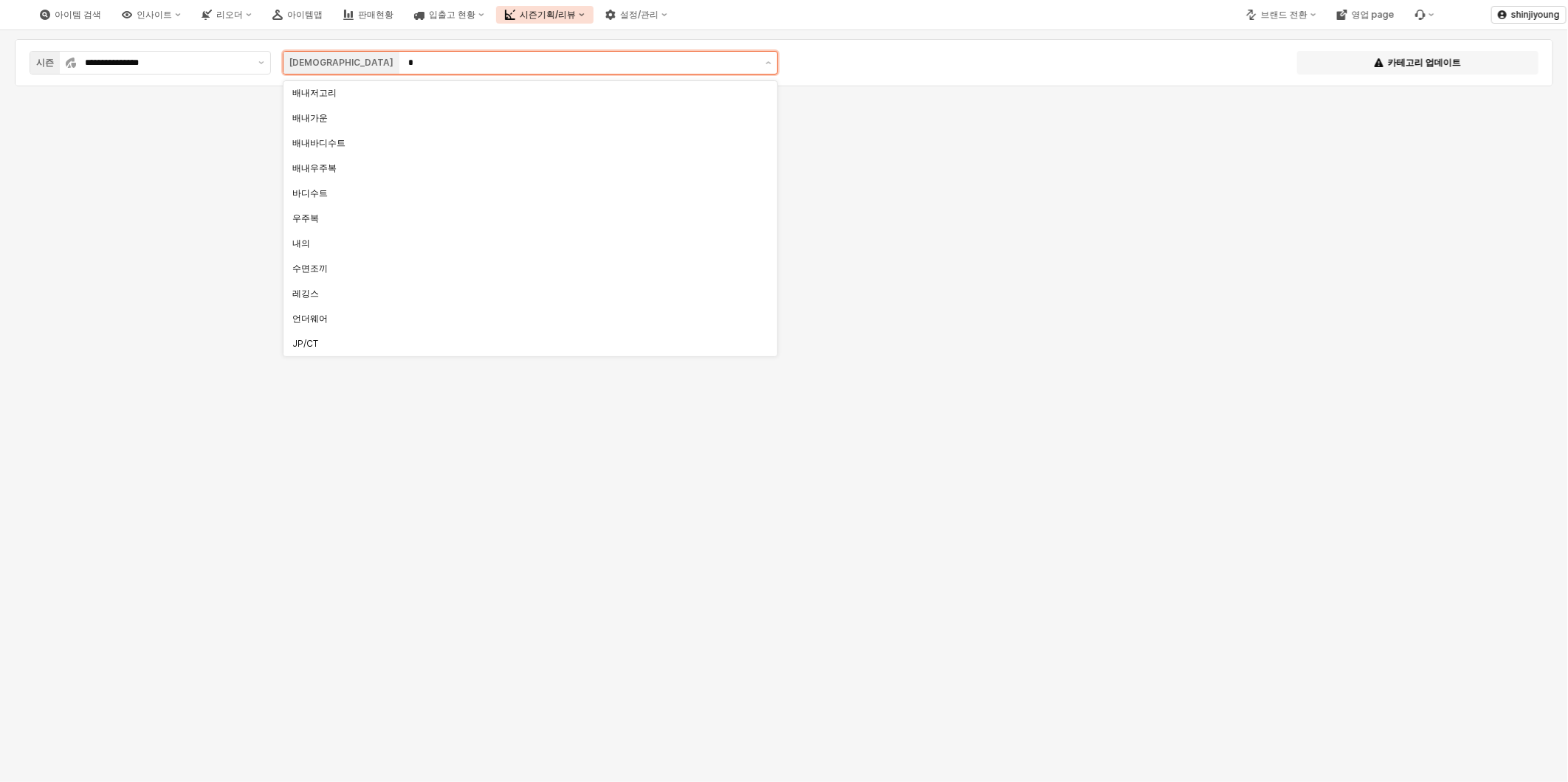
type input "**"
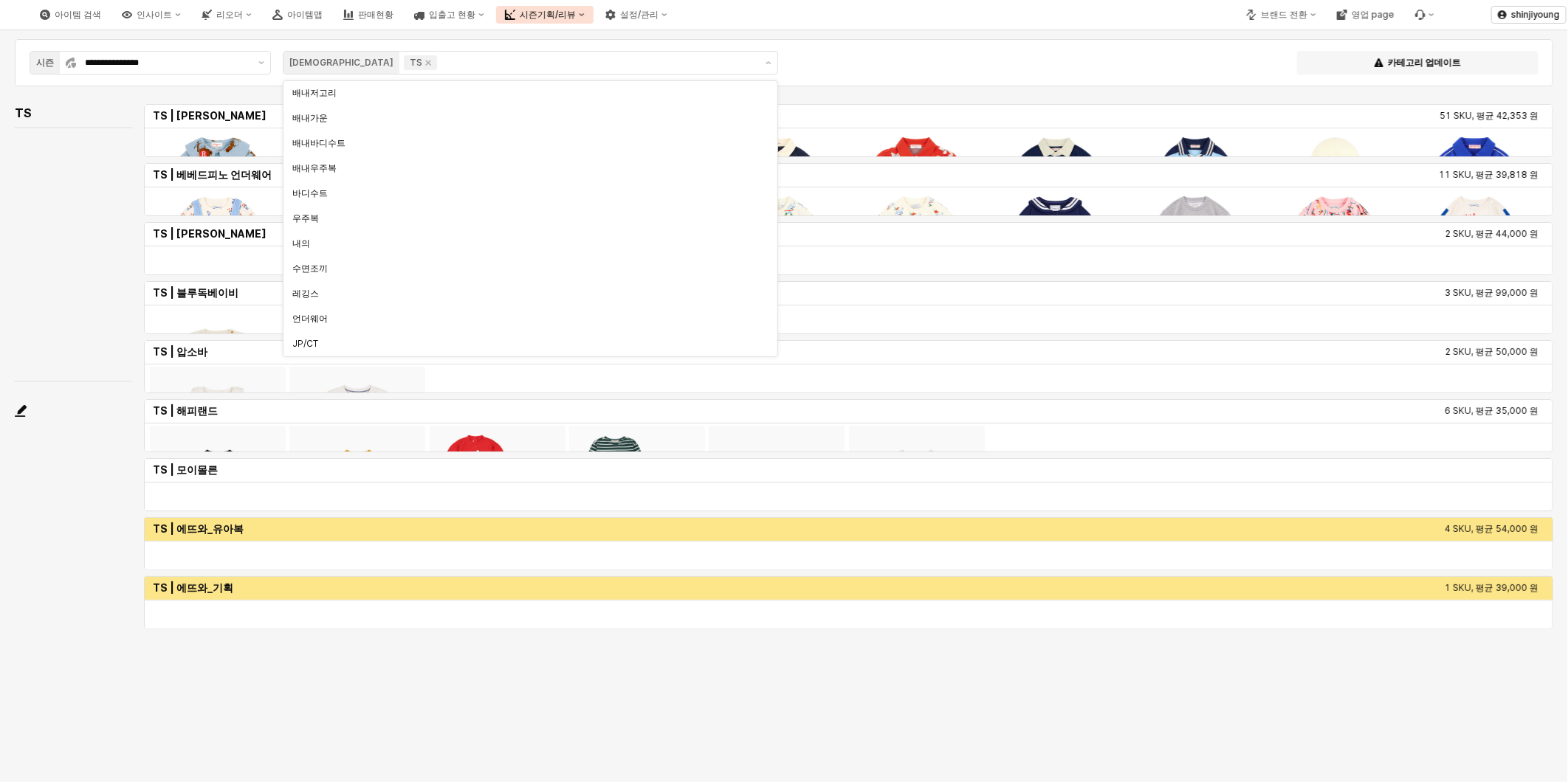
click at [953, 22] on div "아이템 검색 인사이트 리오더 아이템맵 판매현황 입출고 현황 시즌기획/리뷰 설정/관리" at bounding box center [587, 14] width 1176 height 31
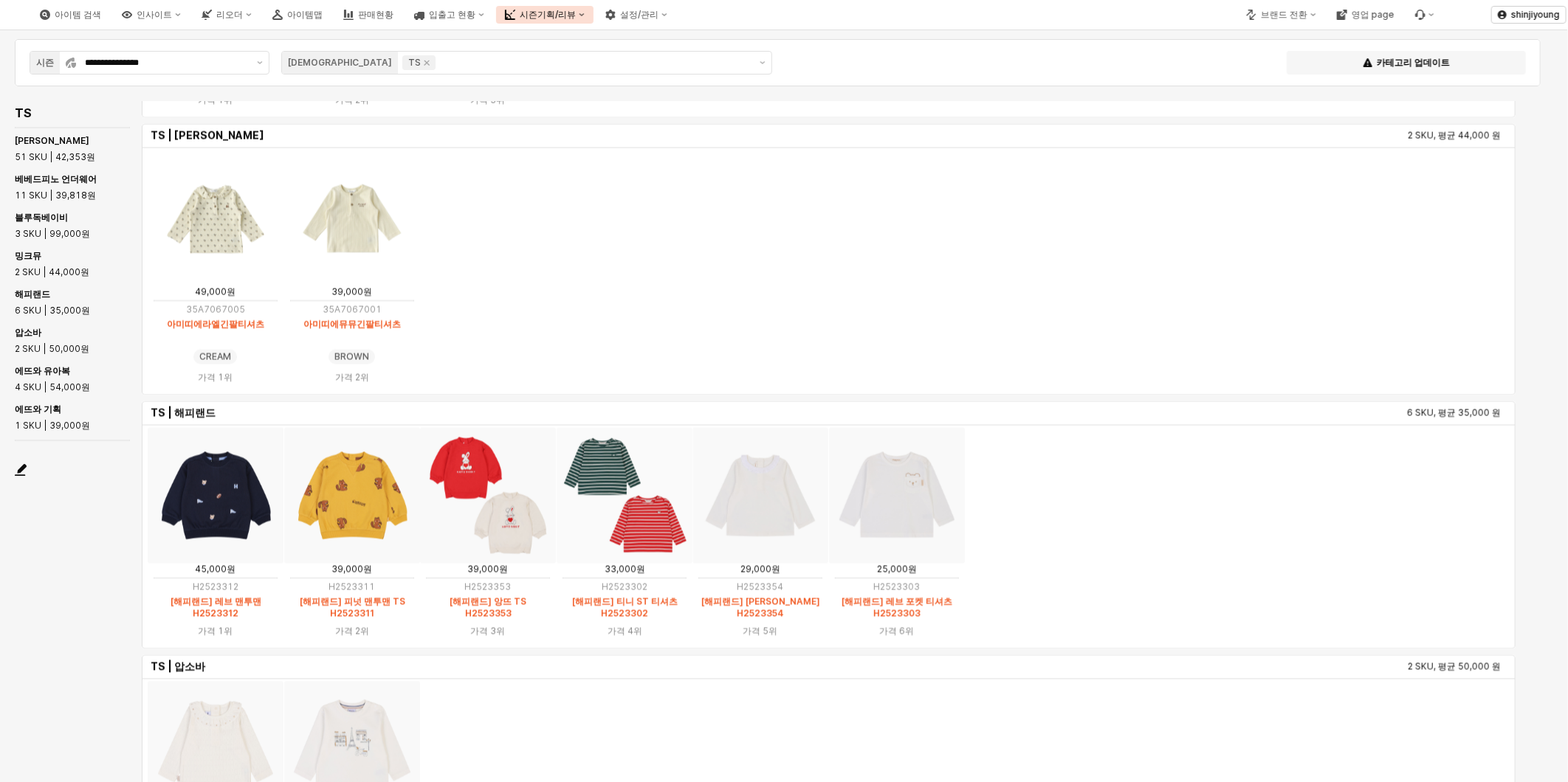
scroll to position [1722, 0]
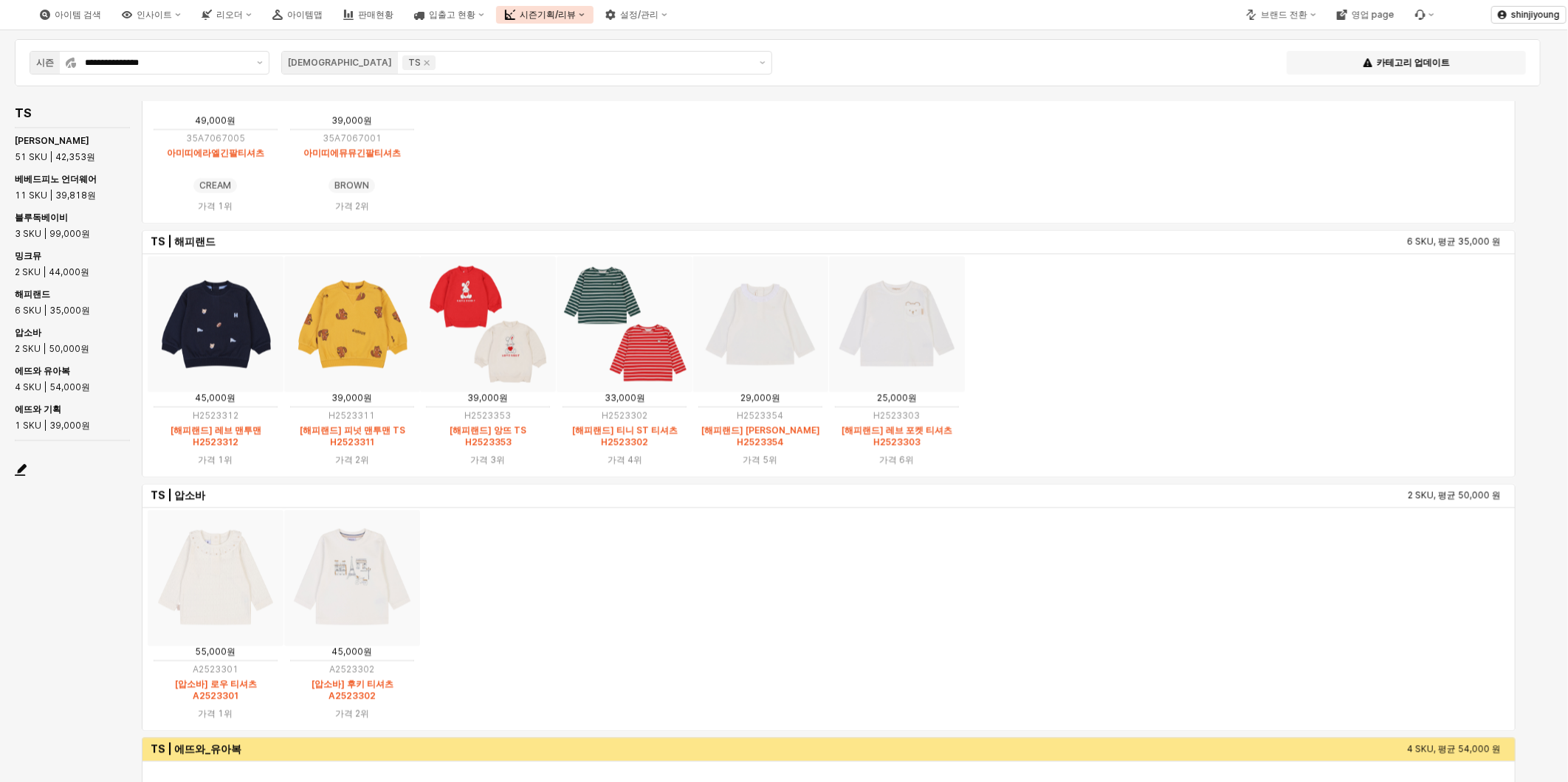
click at [638, 356] on img "App Frame" at bounding box center [624, 324] width 136 height 135
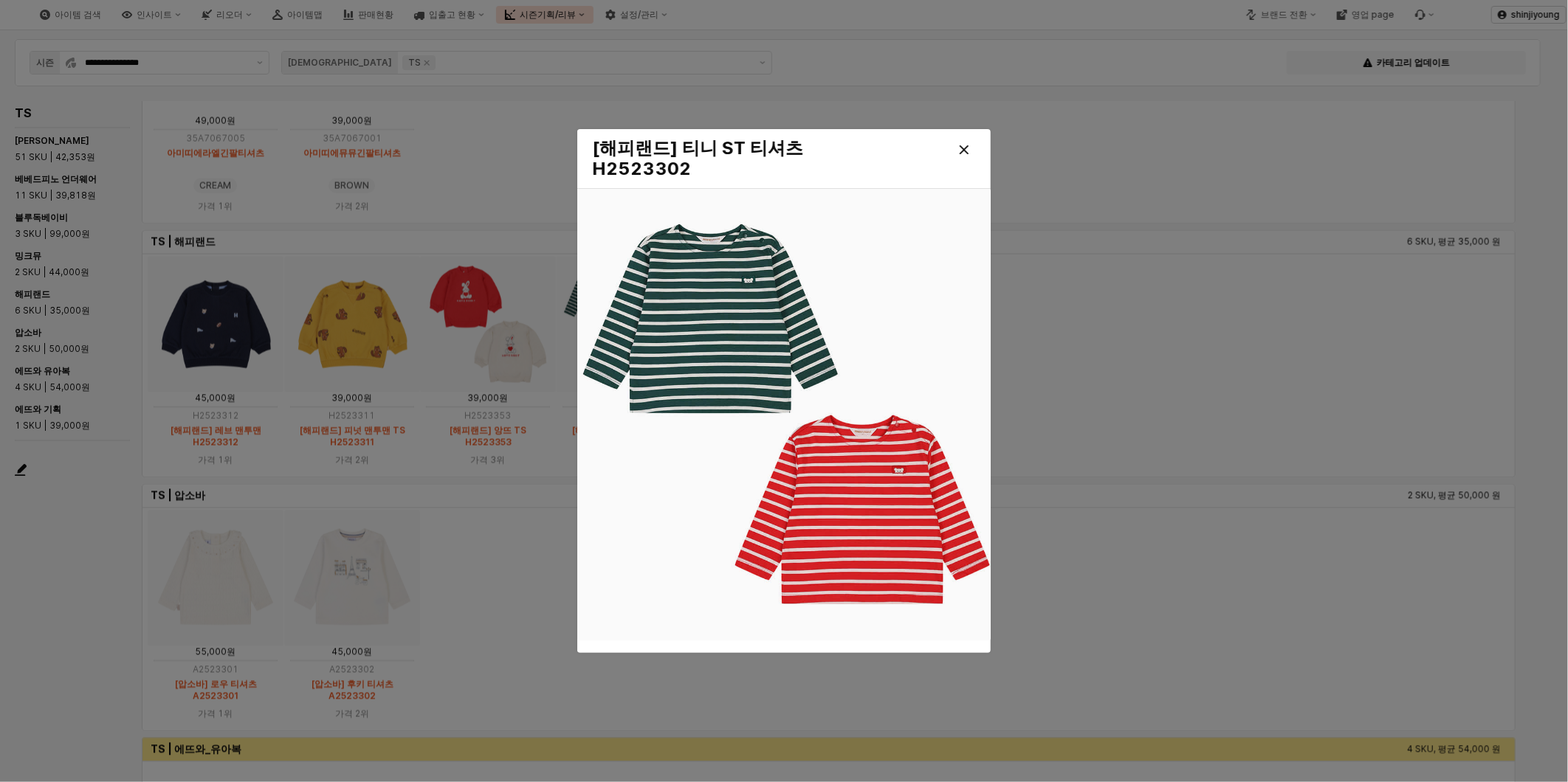
drag, startPoint x: 1352, startPoint y: 299, endPoint x: 1137, endPoint y: 334, distance: 217.8
click at [1352, 299] on div at bounding box center [784, 391] width 1568 height 782
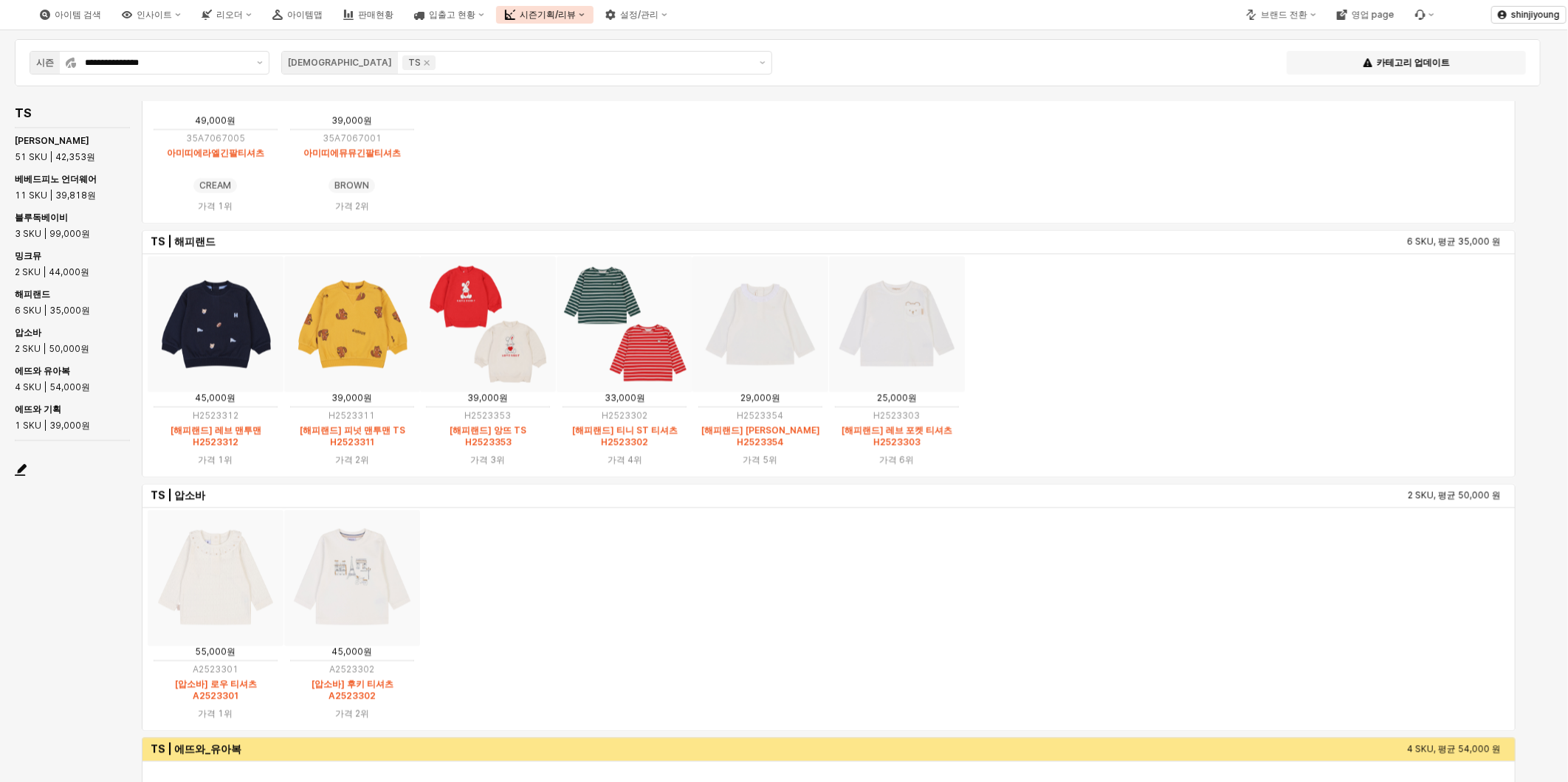
click at [1135, 350] on div at bounding box center [784, 391] width 1568 height 782
